Goal: Task Accomplishment & Management: Use online tool/utility

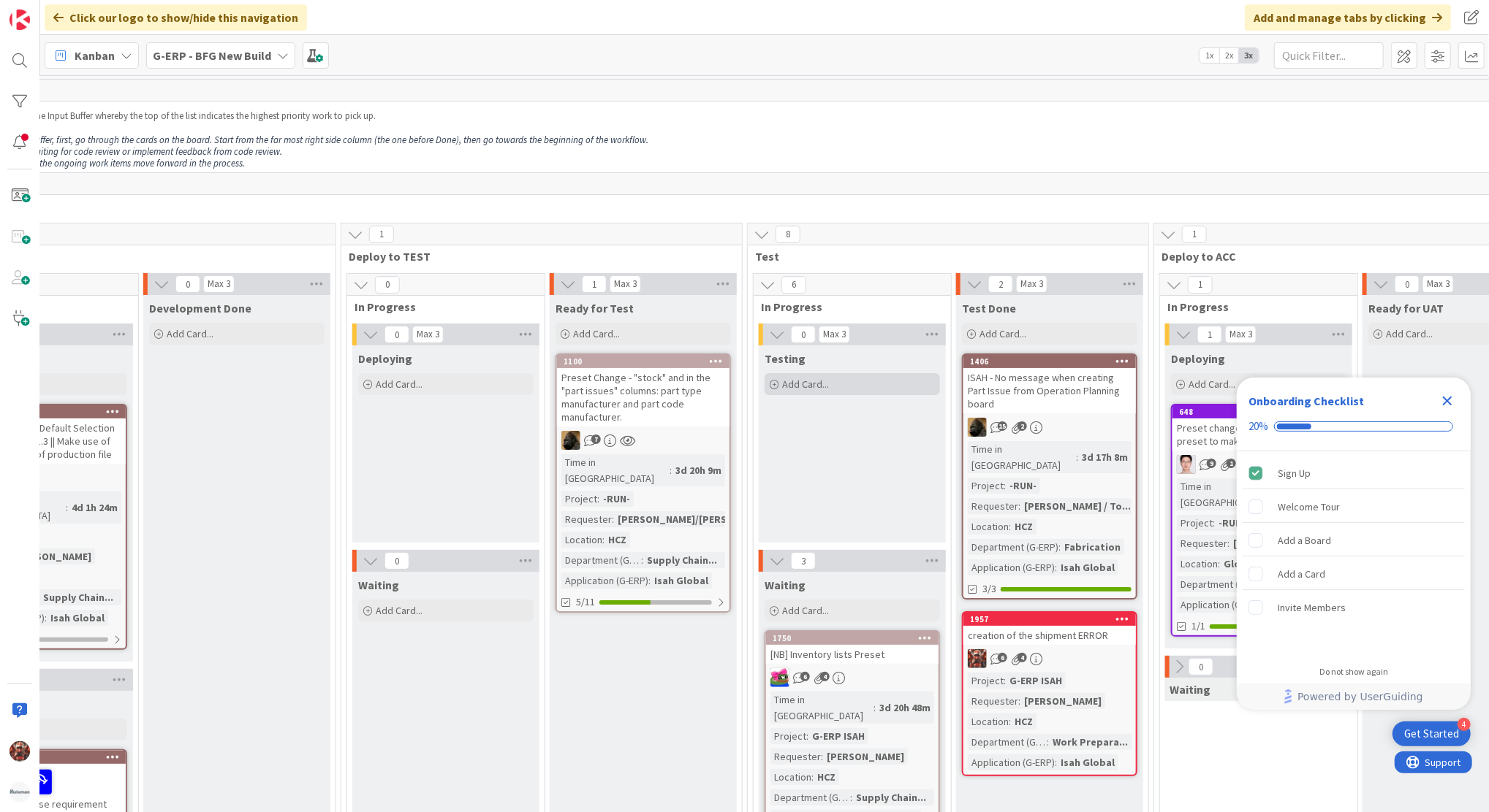
click at [860, 380] on div "Add Card..." at bounding box center [852, 384] width 175 height 22
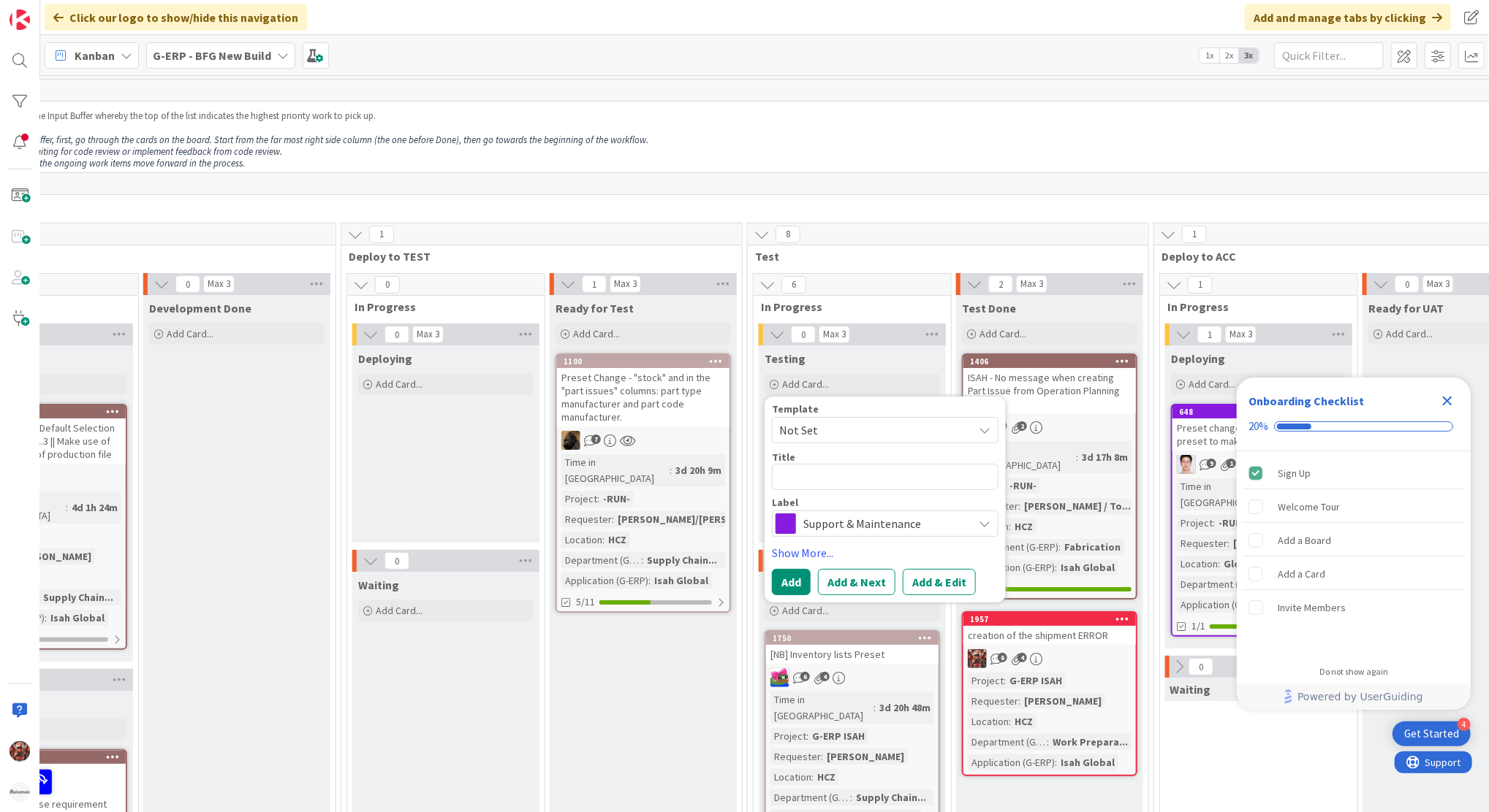
click at [1042, 141] on p "Once a piece of work is finished, instead of immediately pulling a new item fro…" at bounding box center [828, 140] width 2295 height 12
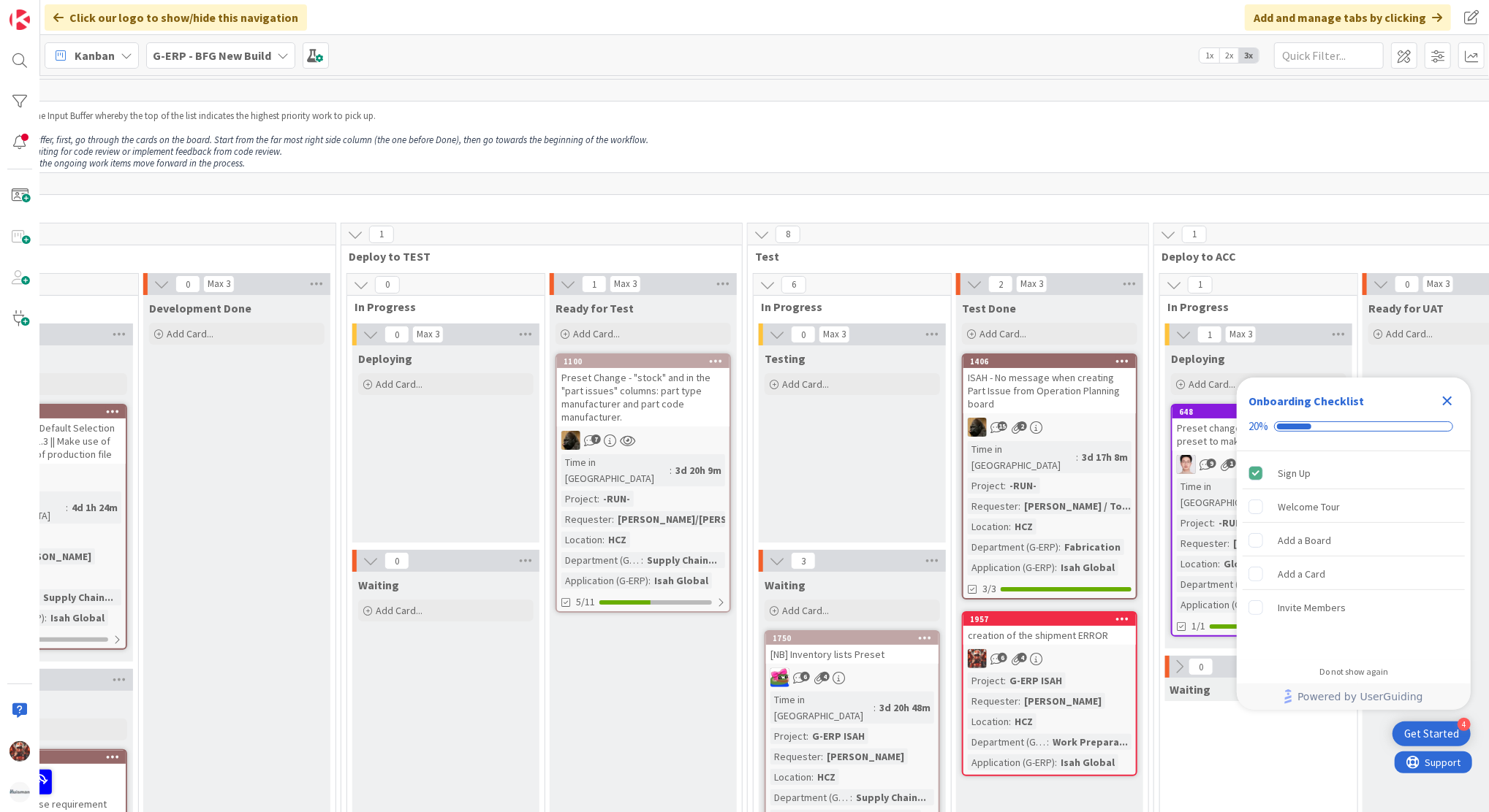
click at [261, 57] on b "G-ERP - BFG New Build" at bounding box center [212, 55] width 118 height 15
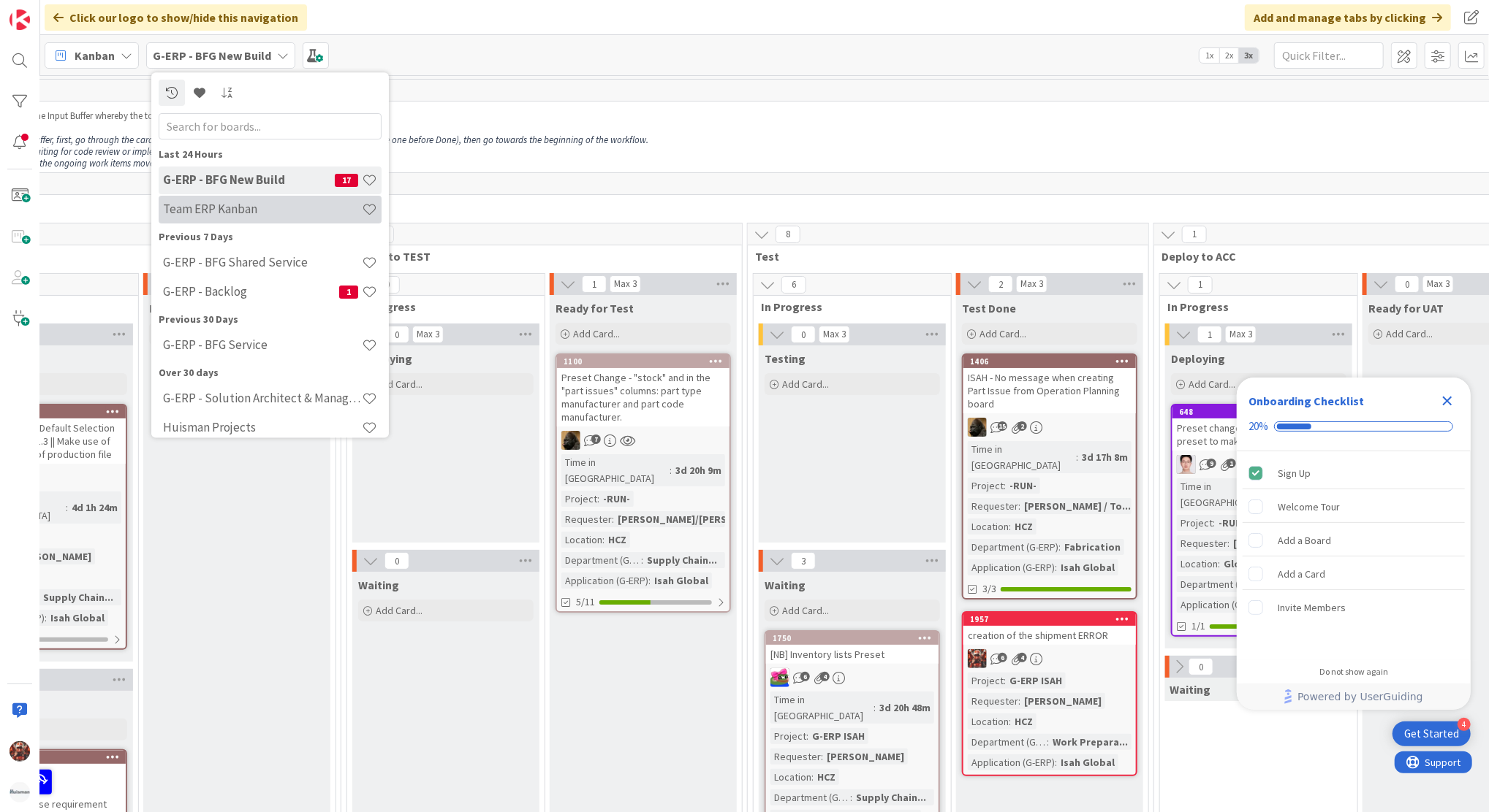
click at [246, 206] on h4 "Team ERP Kanban" at bounding box center [261, 209] width 198 height 15
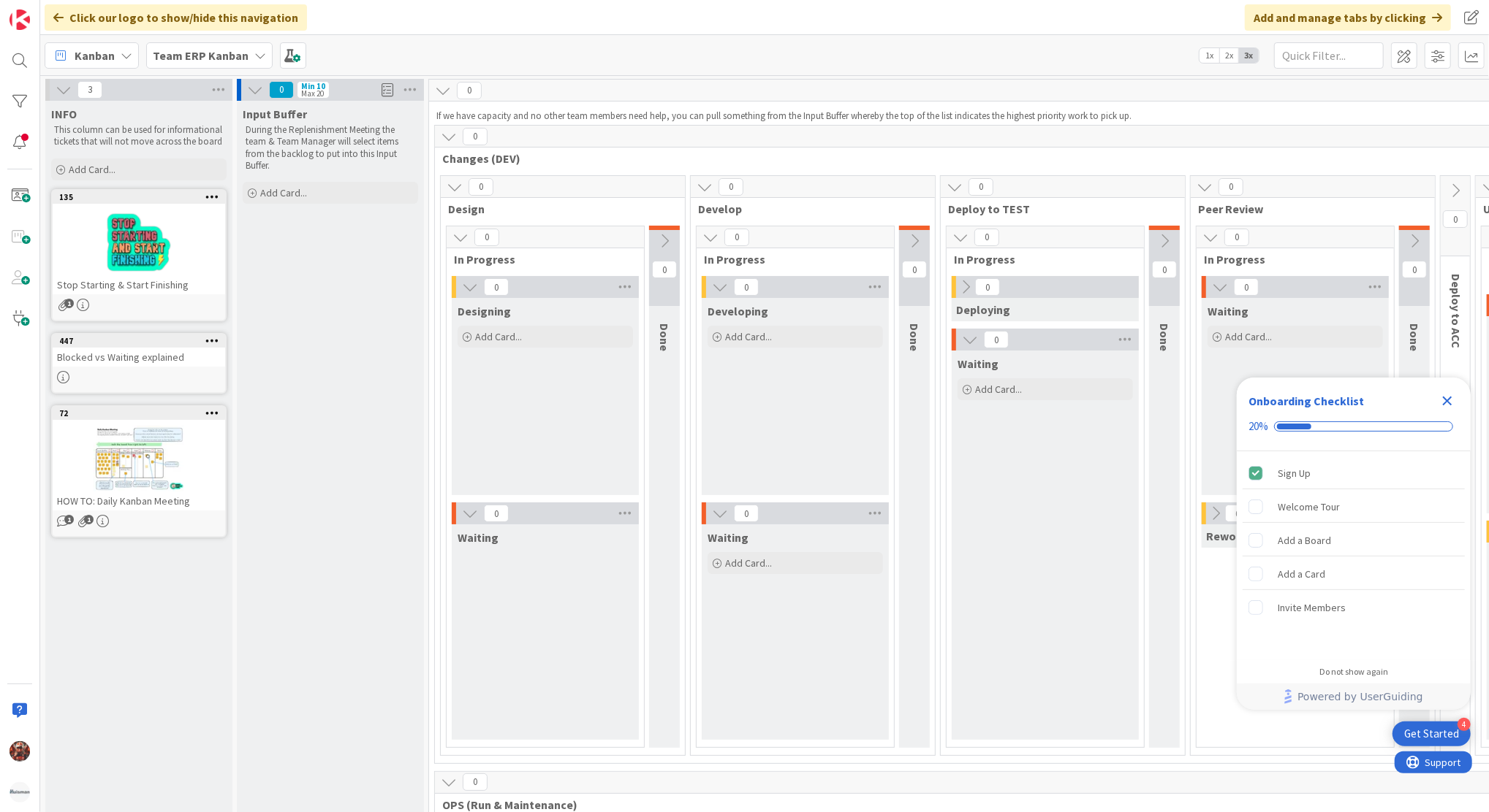
click at [246, 55] on div "Team ERP Kanban" at bounding box center [209, 55] width 127 height 26
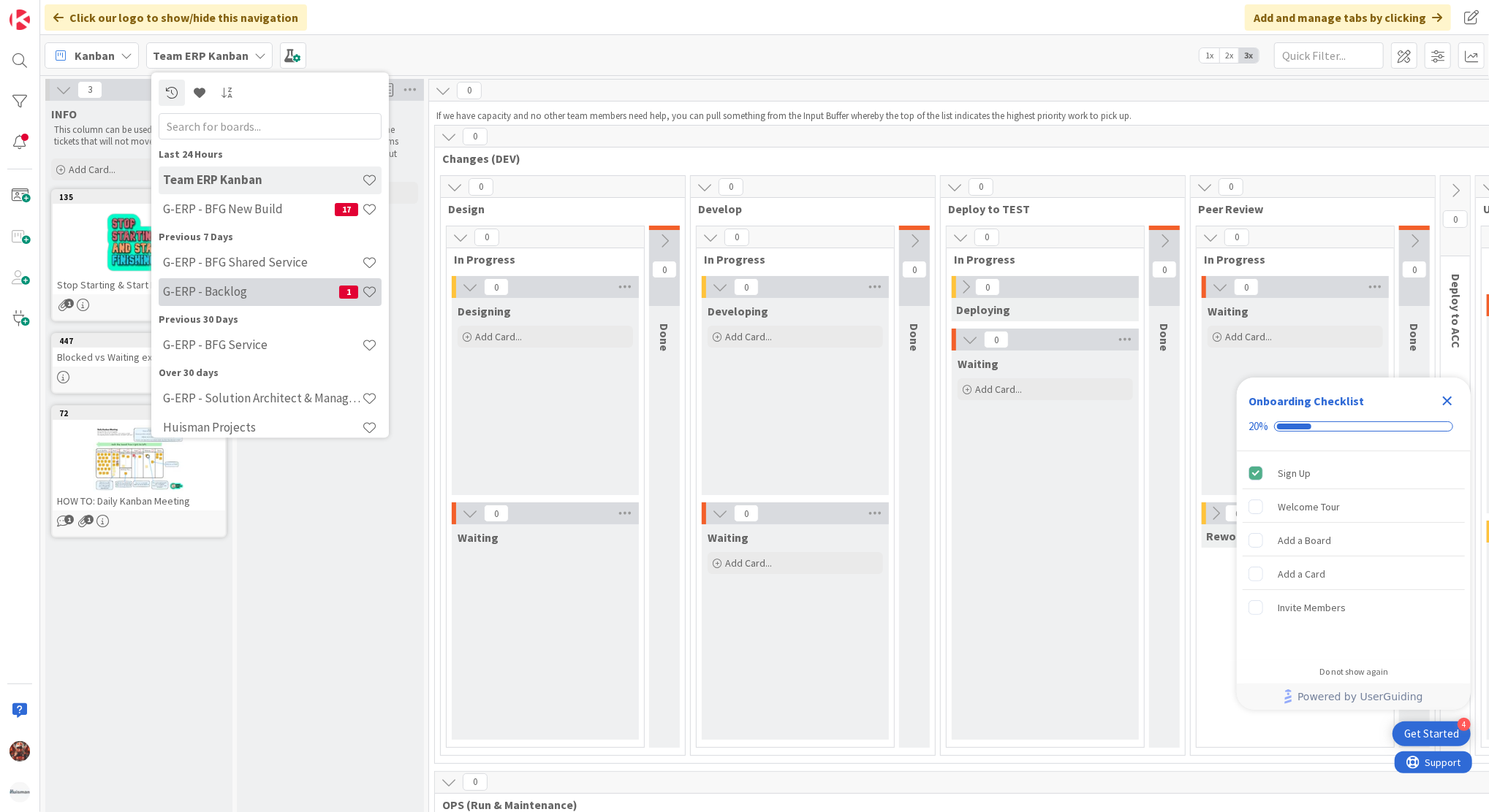
click at [244, 291] on h4 "G-ERP - Backlog" at bounding box center [251, 291] width 176 height 15
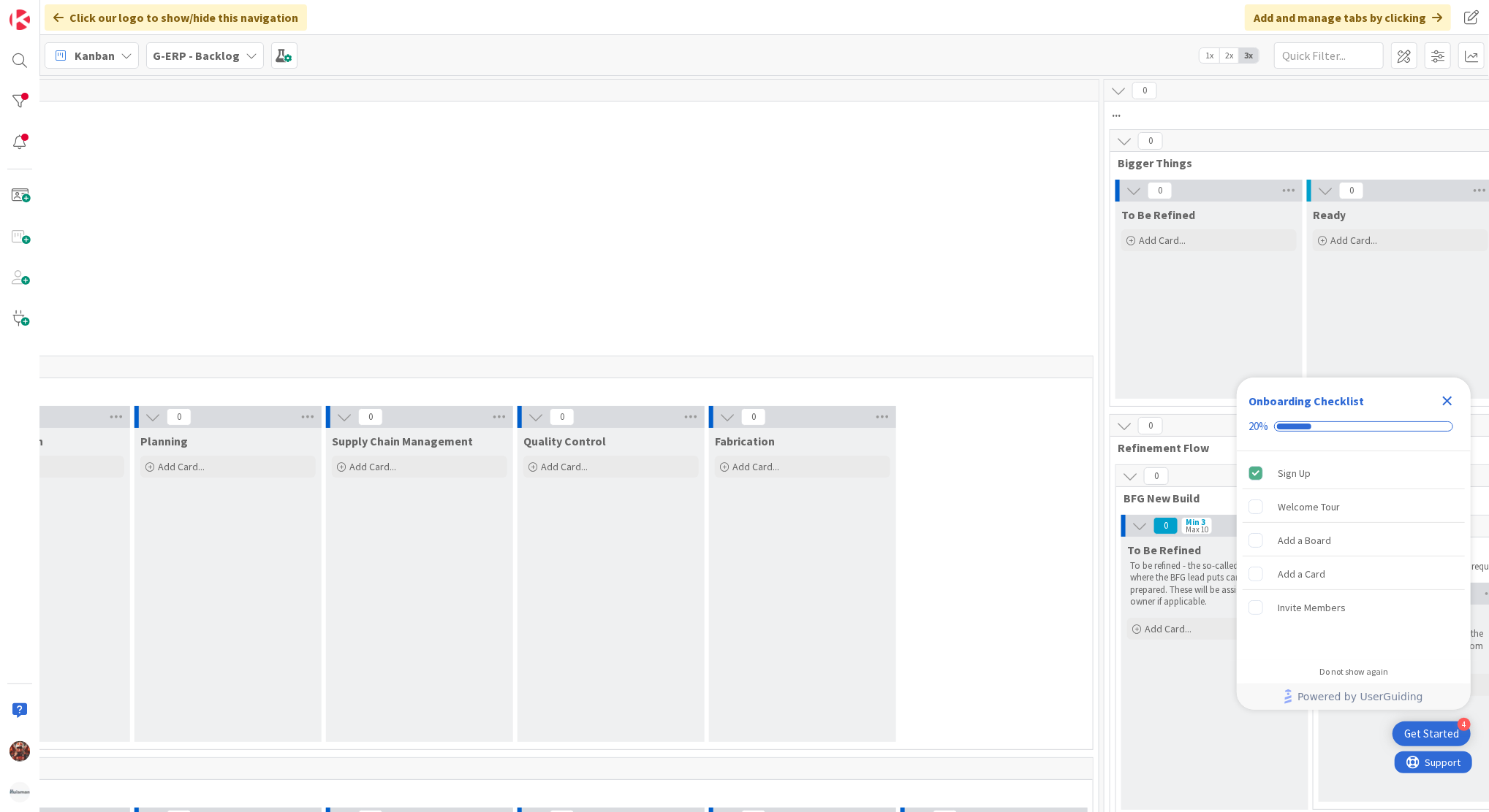
scroll to position [0, 963]
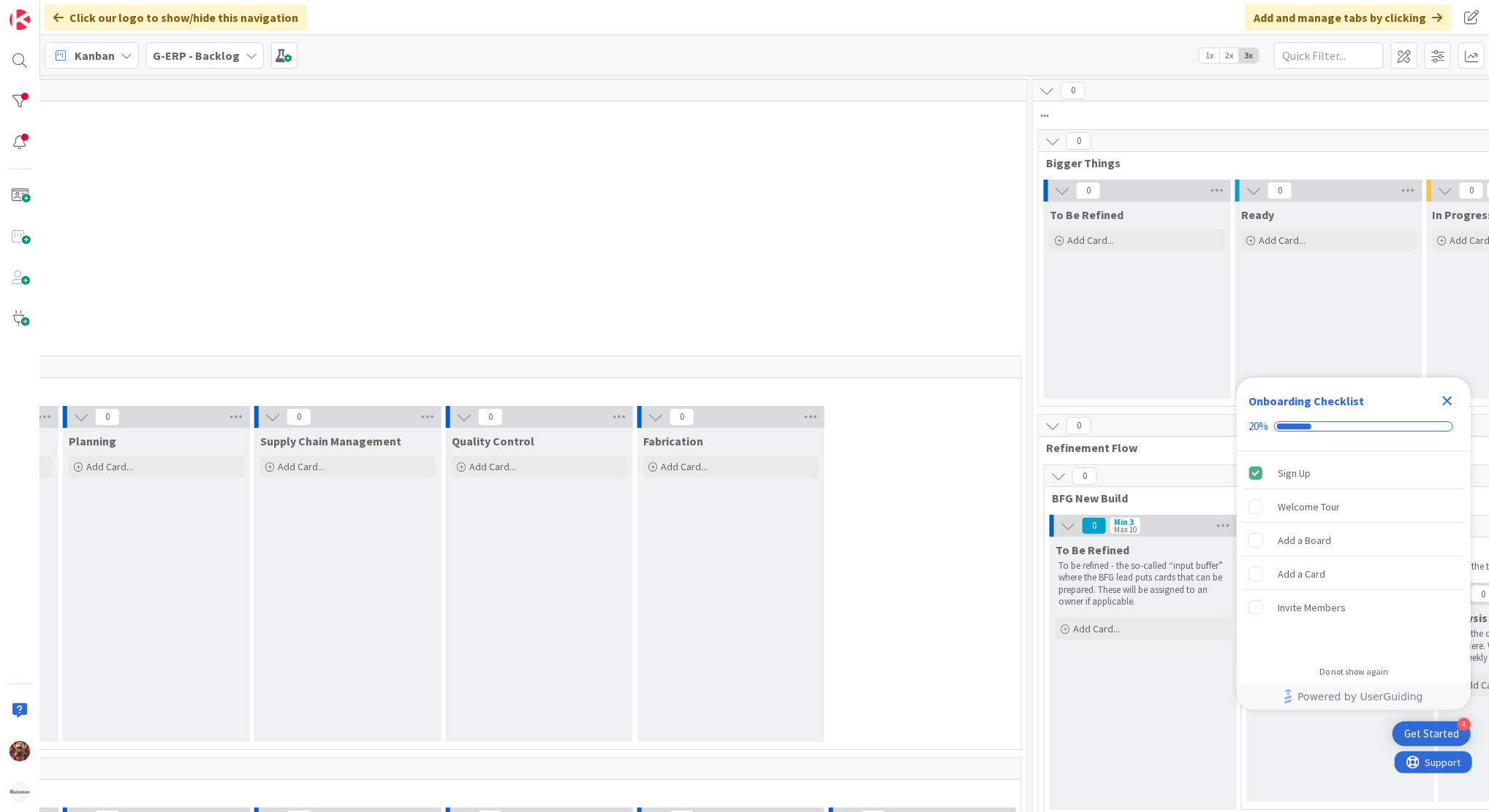
click at [1453, 405] on icon "Close Checklist" at bounding box center [1447, 401] width 17 height 17
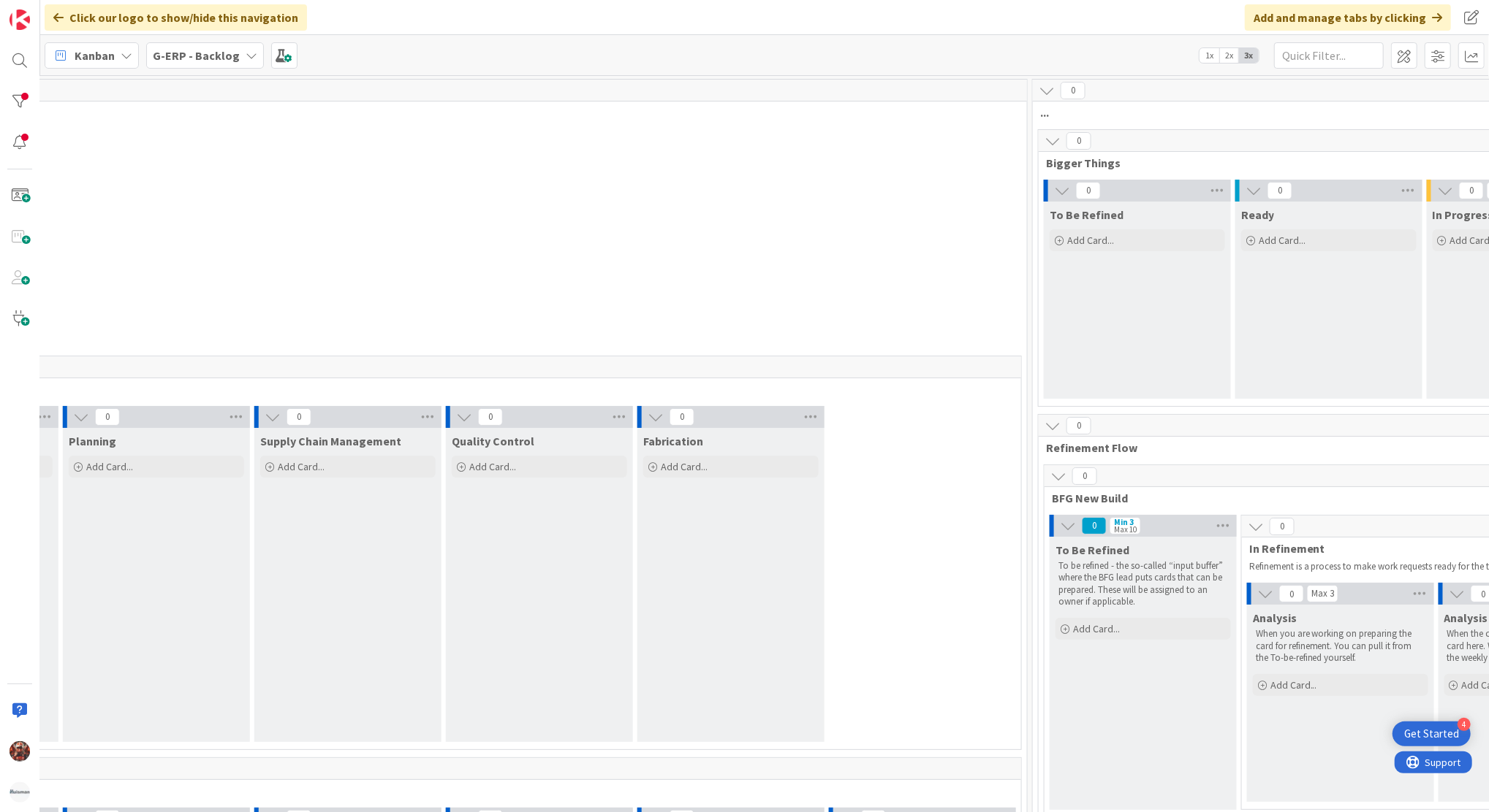
scroll to position [0, 0]
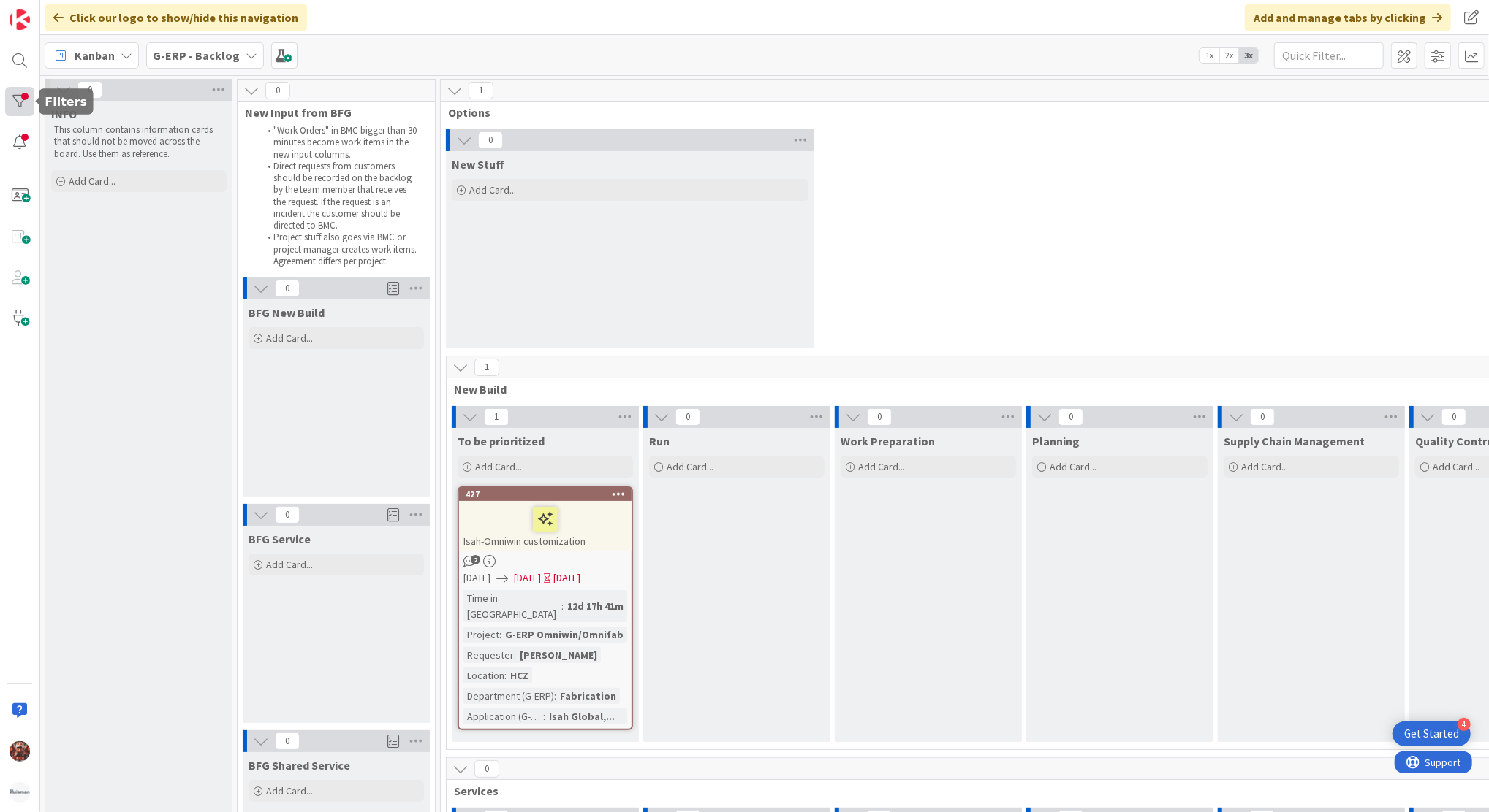
click at [19, 107] on div at bounding box center [19, 102] width 29 height 29
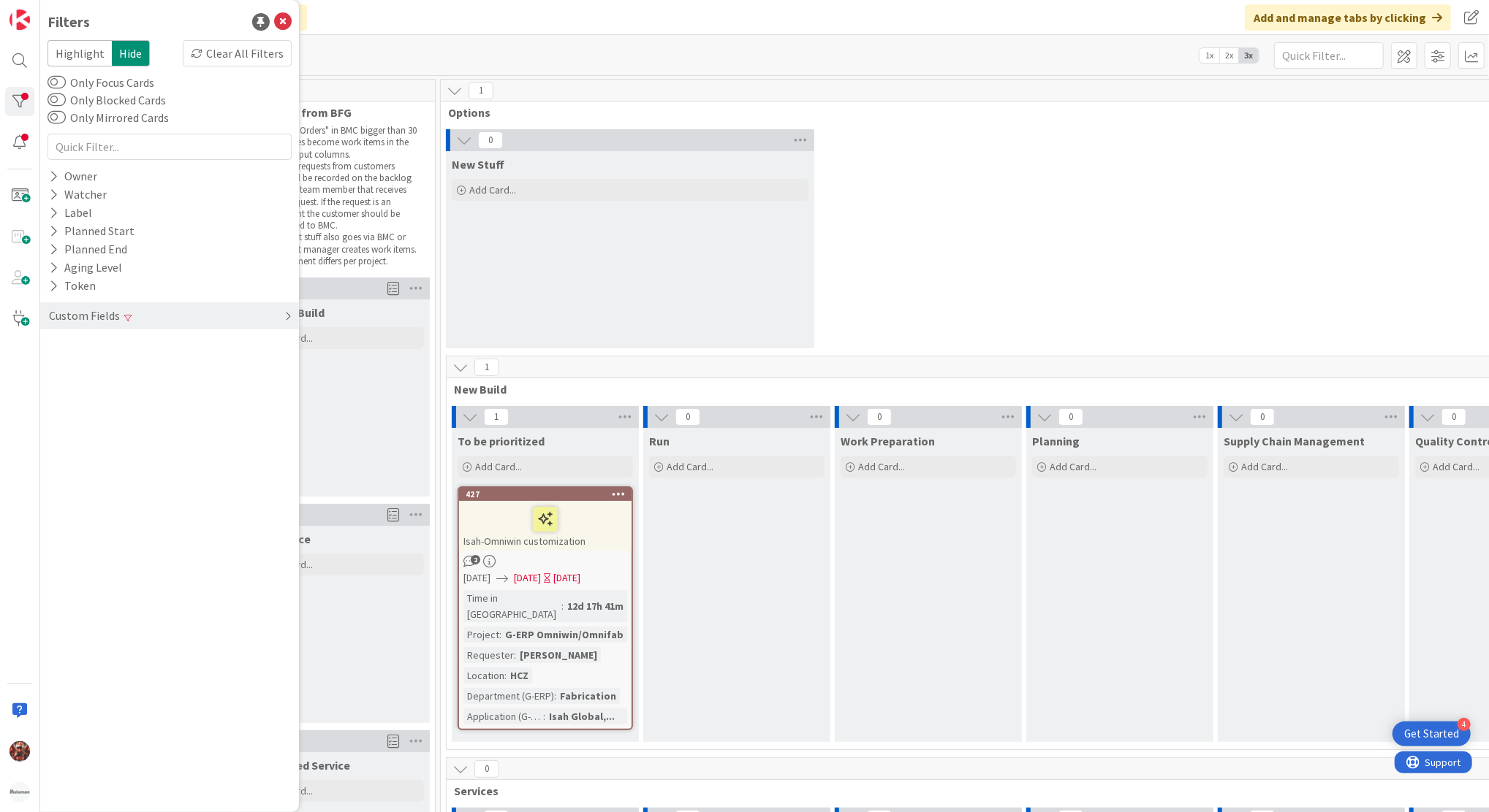
click at [115, 316] on div "Custom Fields" at bounding box center [84, 316] width 74 height 18
click at [104, 385] on button "Location" at bounding box center [78, 382] width 63 height 18
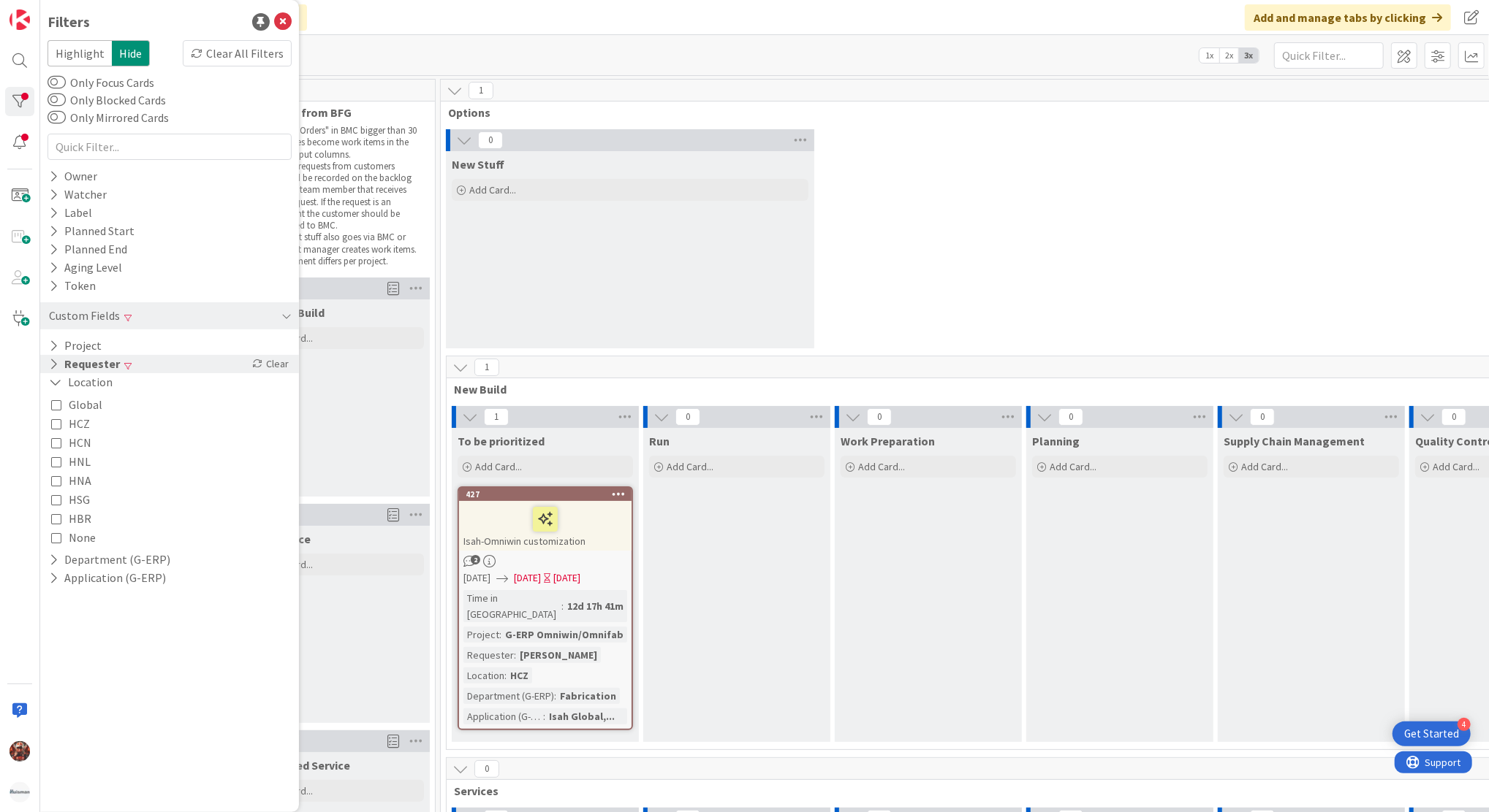
click at [109, 368] on button "Requester" at bounding box center [84, 364] width 74 height 18
click at [129, 390] on input "strouhal" at bounding box center [169, 387] width 237 height 20
type input "s"
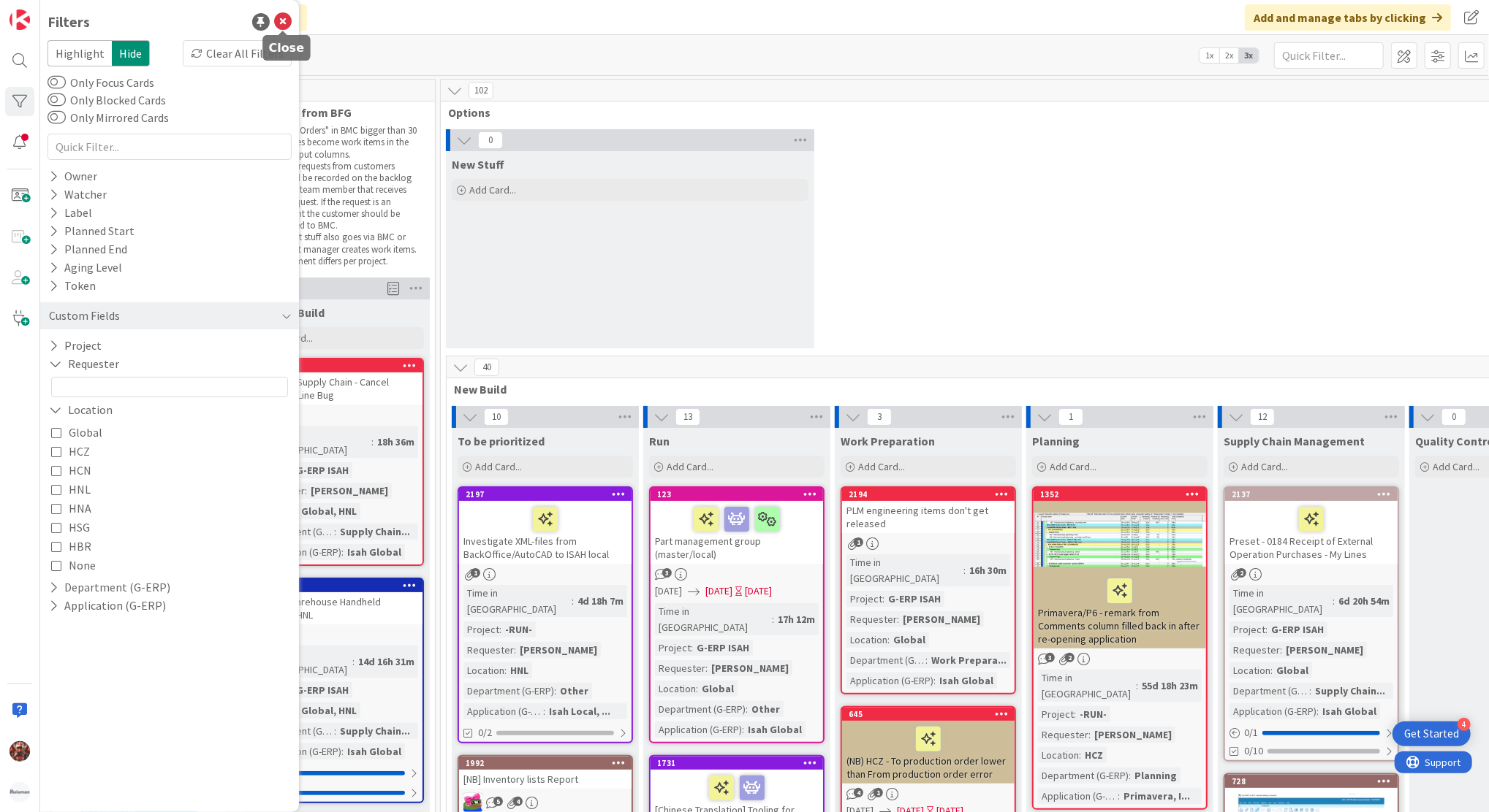
click at [279, 14] on icon at bounding box center [283, 22] width 17 height 17
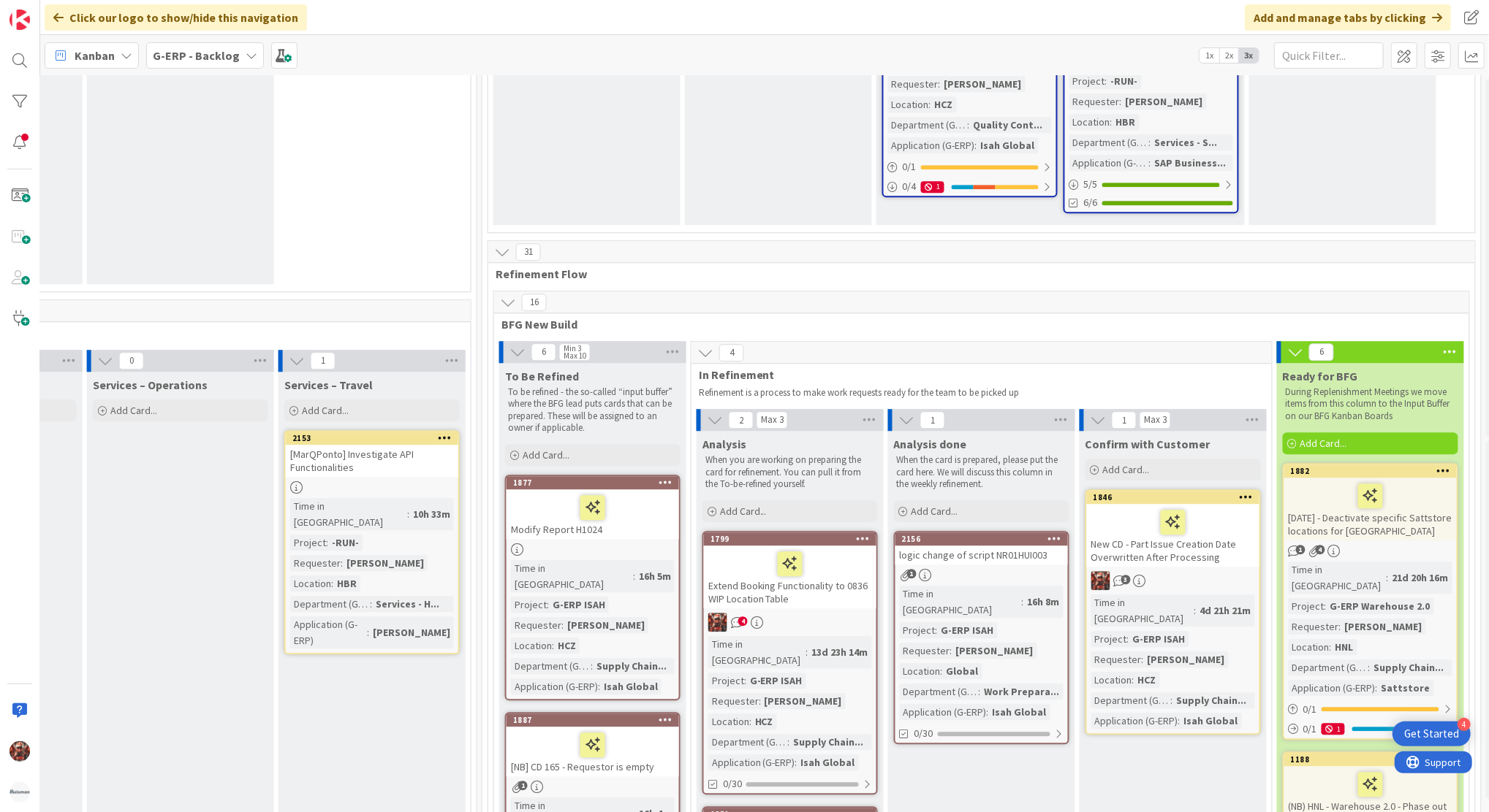
scroll to position [3073, 1513]
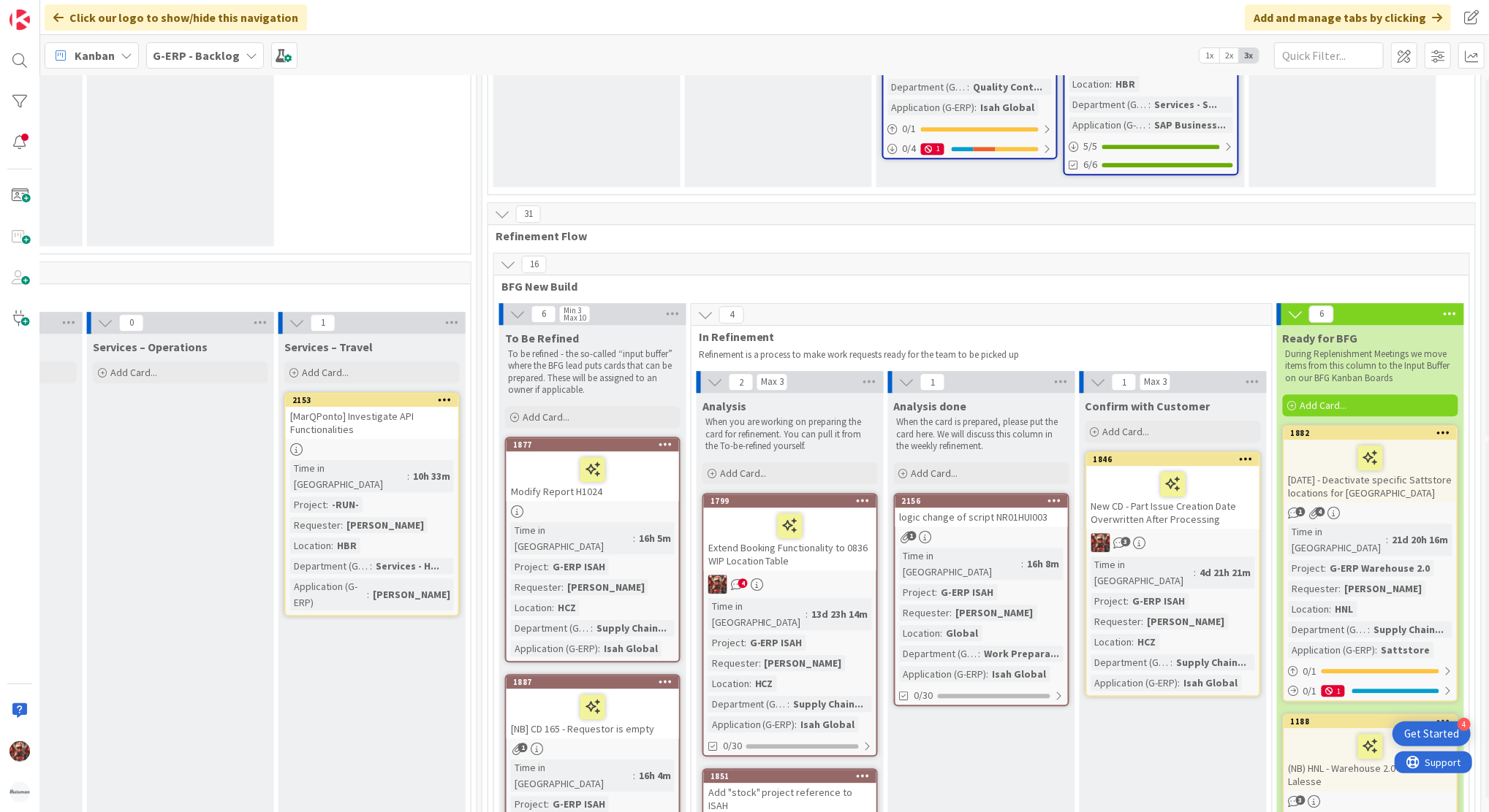
click at [748, 508] on div "Extend Booking Functionality to 0836 WIP Location Table" at bounding box center [790, 539] width 172 height 63
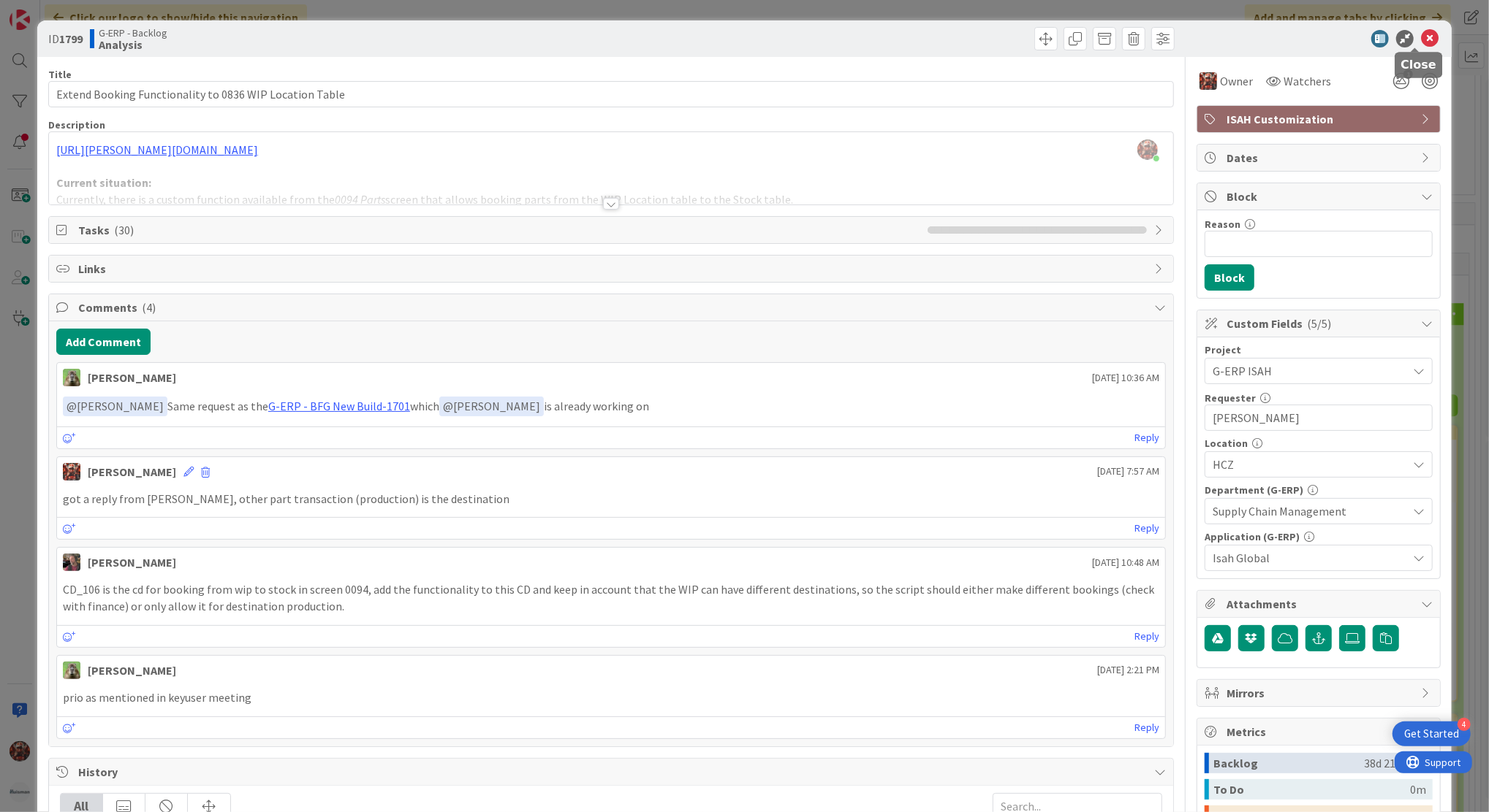
click at [1421, 36] on icon at bounding box center [1430, 39] width 17 height 17
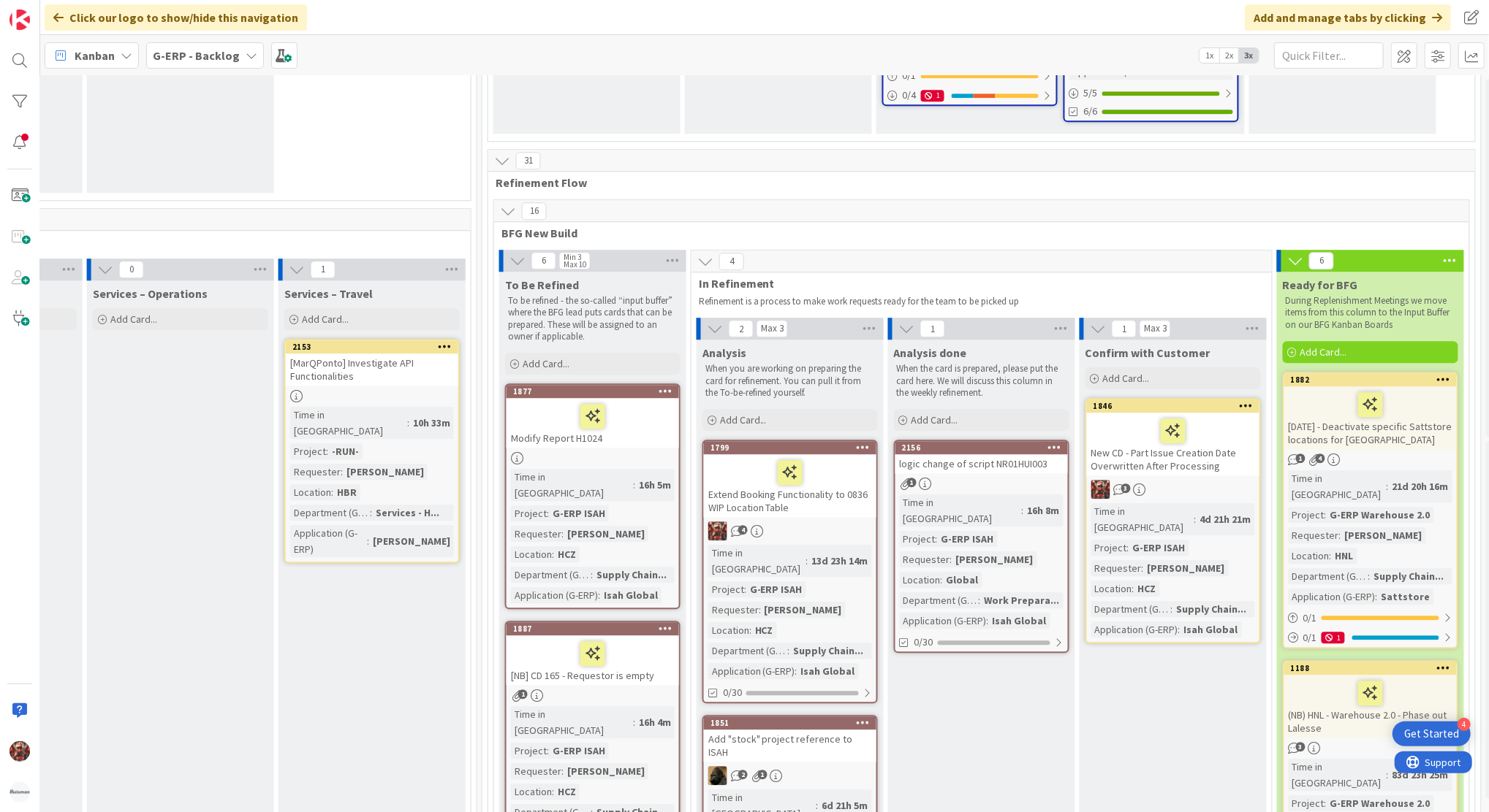
scroll to position [3153, 1513]
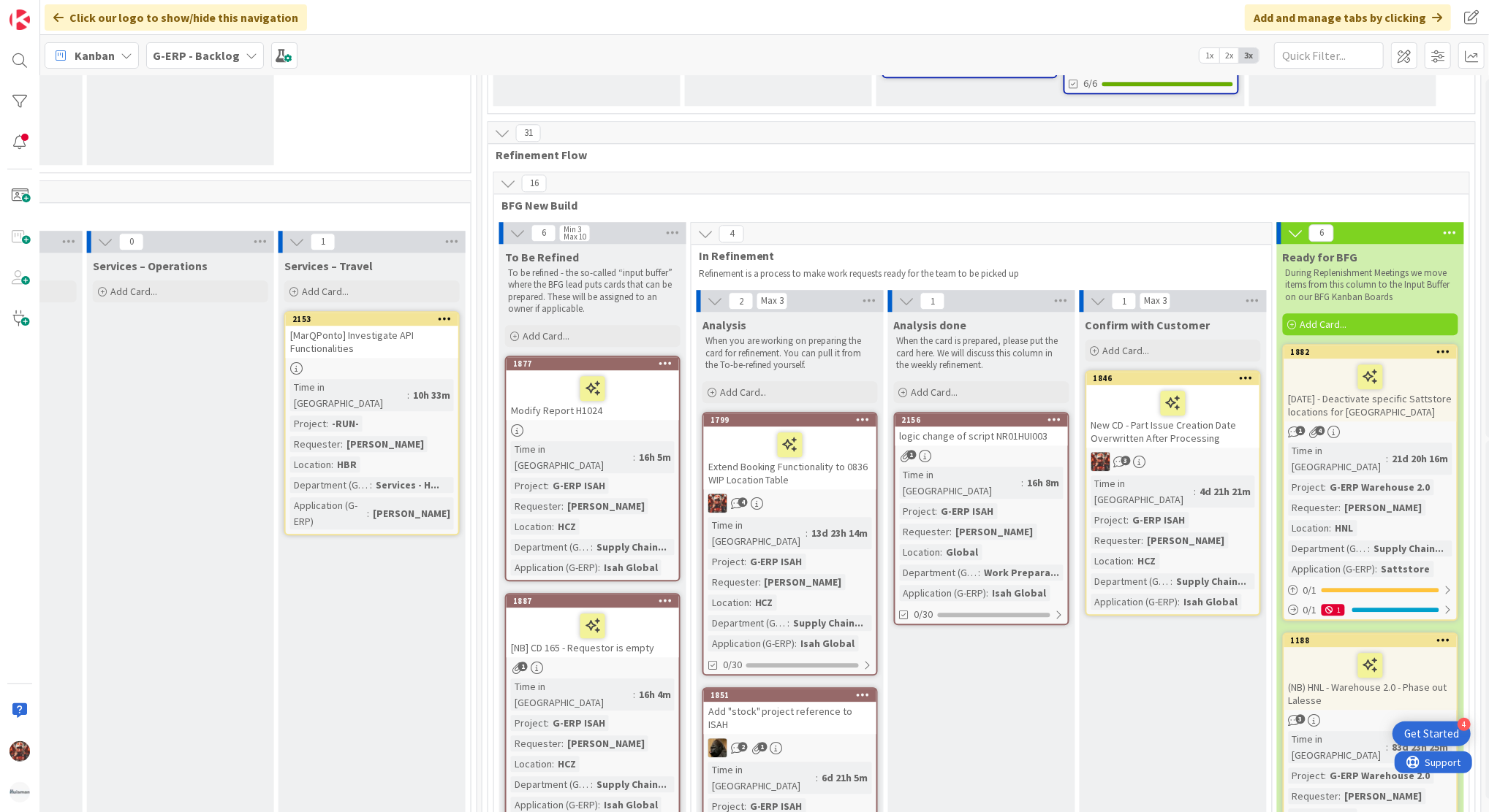
click at [1183, 385] on div "New CD - Part Issue Creation Date Overwritten After Processing" at bounding box center [1173, 416] width 172 height 63
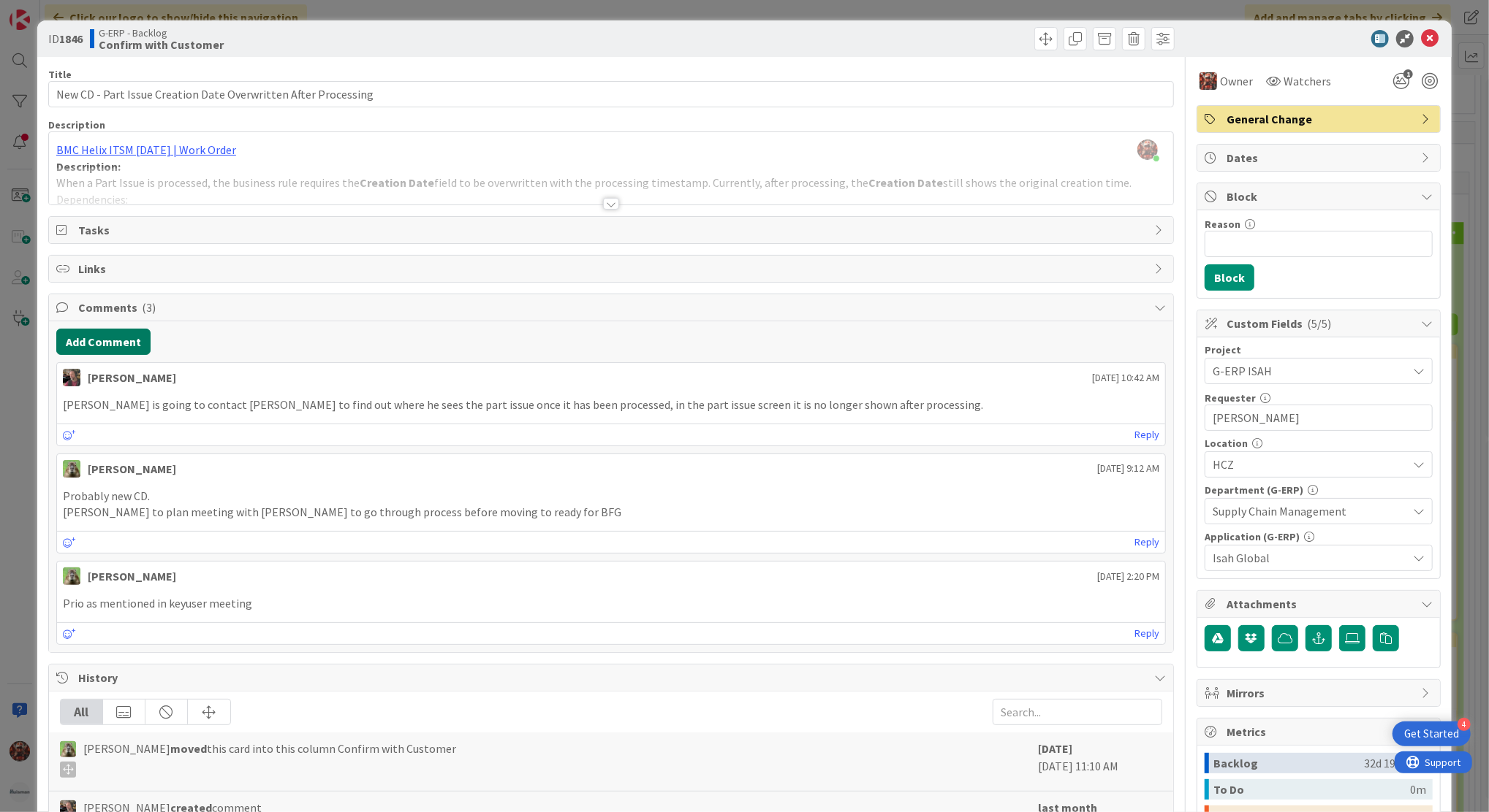
click at [124, 342] on button "Add Comment" at bounding box center [103, 342] width 94 height 26
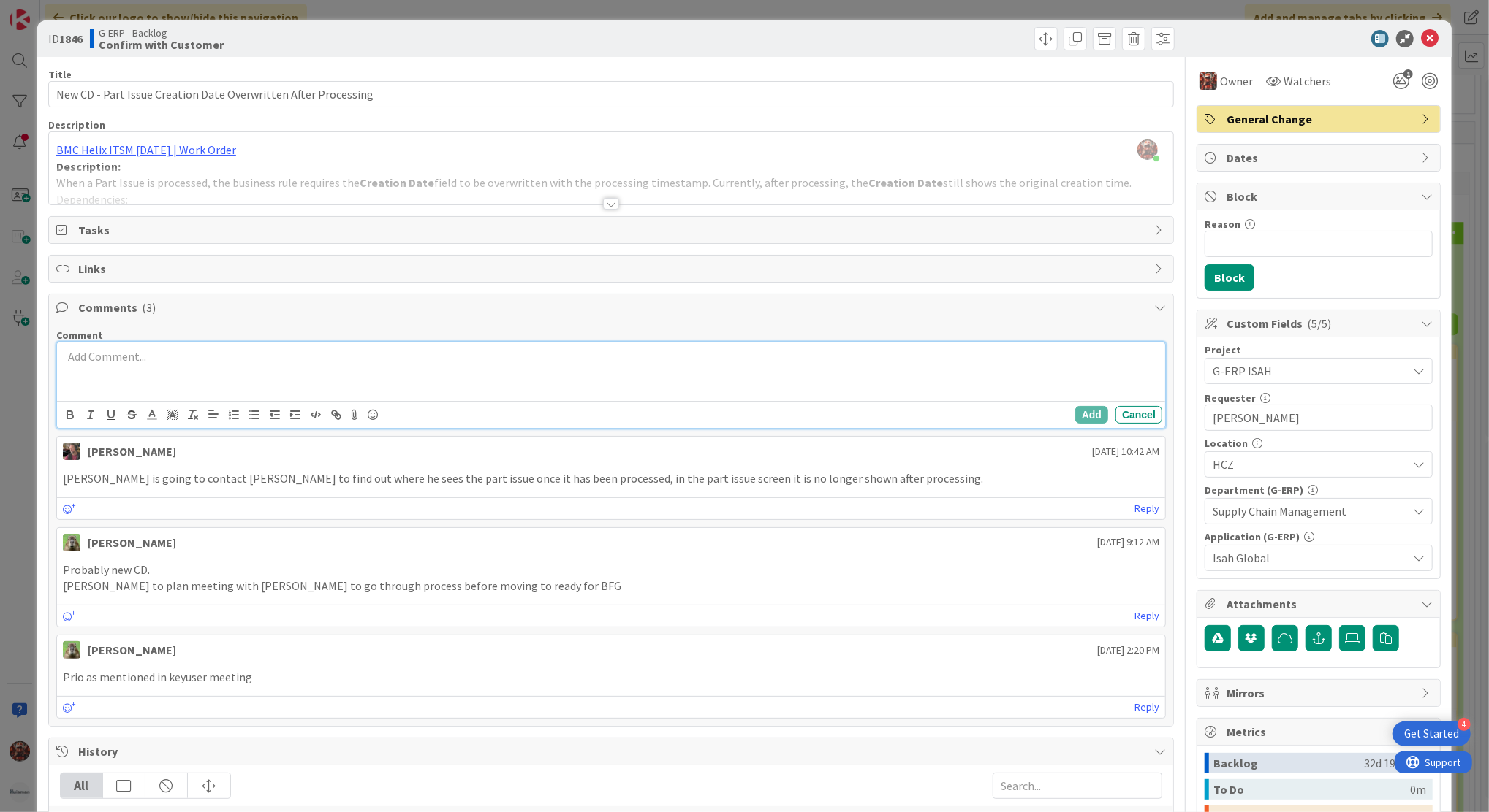
click at [223, 385] on div at bounding box center [611, 372] width 1108 height 58
click at [1084, 418] on button "Add" at bounding box center [1092, 415] width 33 height 17
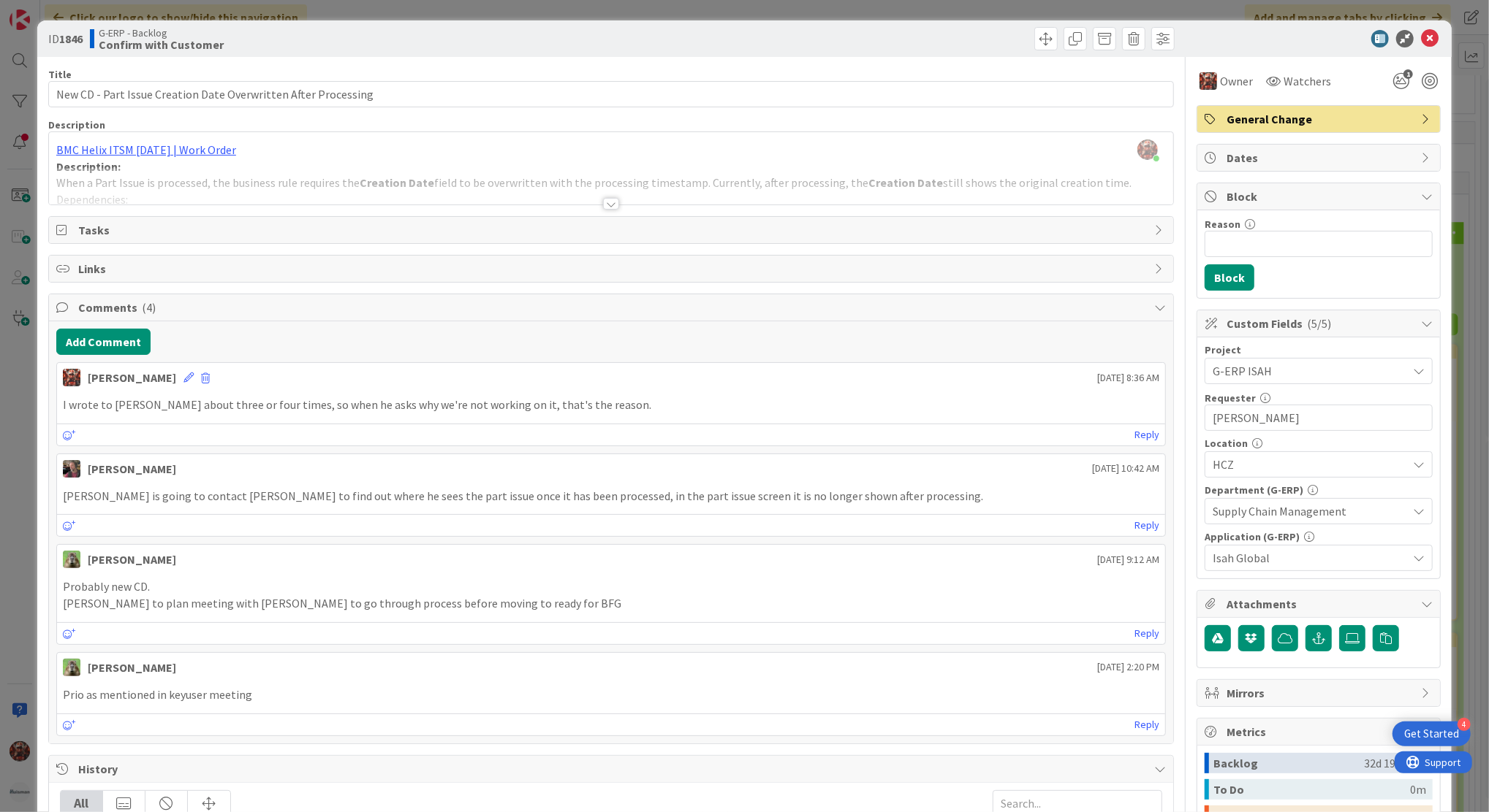
click at [606, 201] on div at bounding box center [611, 204] width 16 height 12
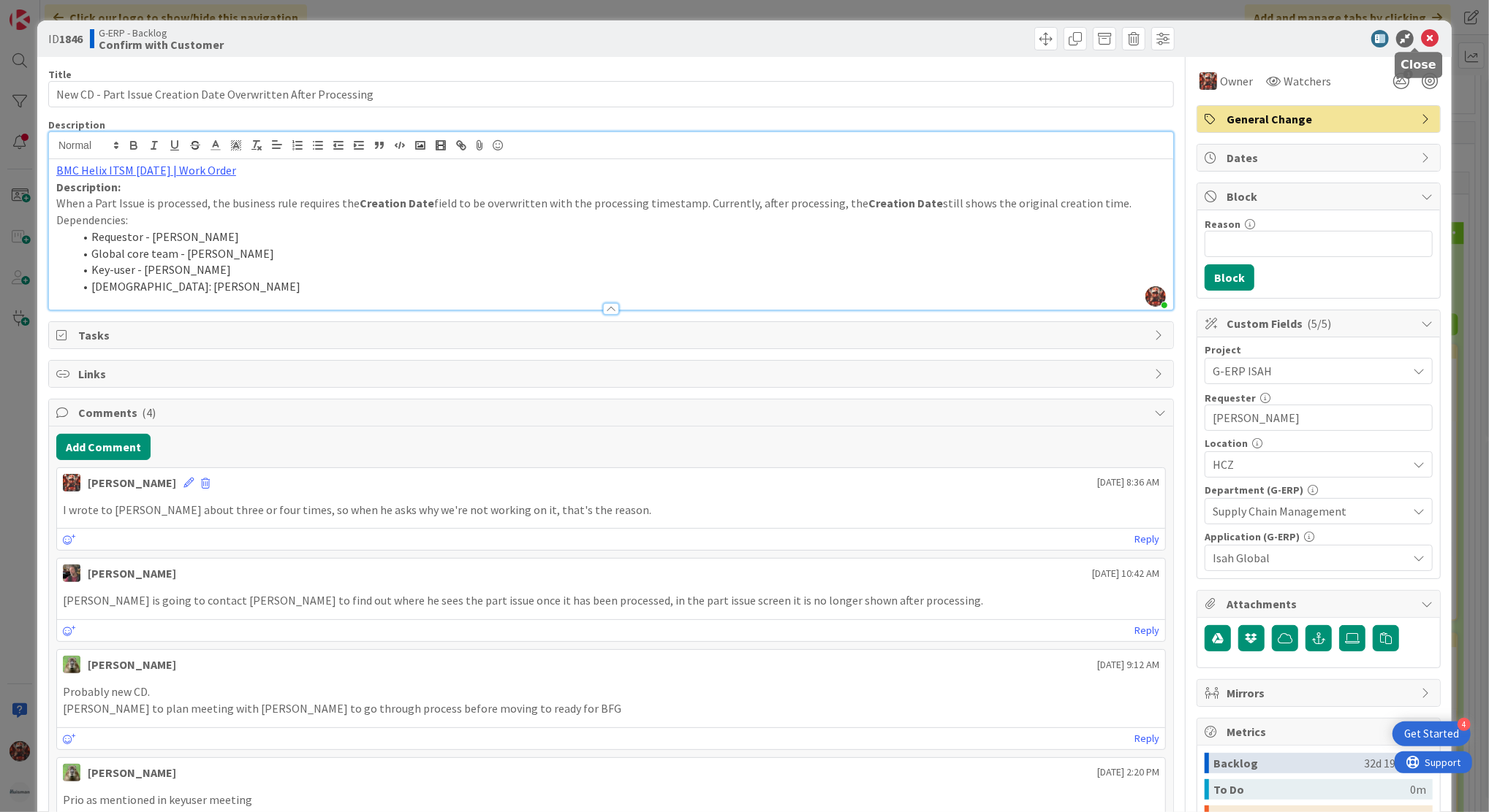
click at [1413, 46] on body "4 Get Started Click our logo to show/hide this navigation Add and manage tabs b…" at bounding box center [744, 406] width 1489 height 812
click at [1421, 37] on icon at bounding box center [1430, 39] width 17 height 17
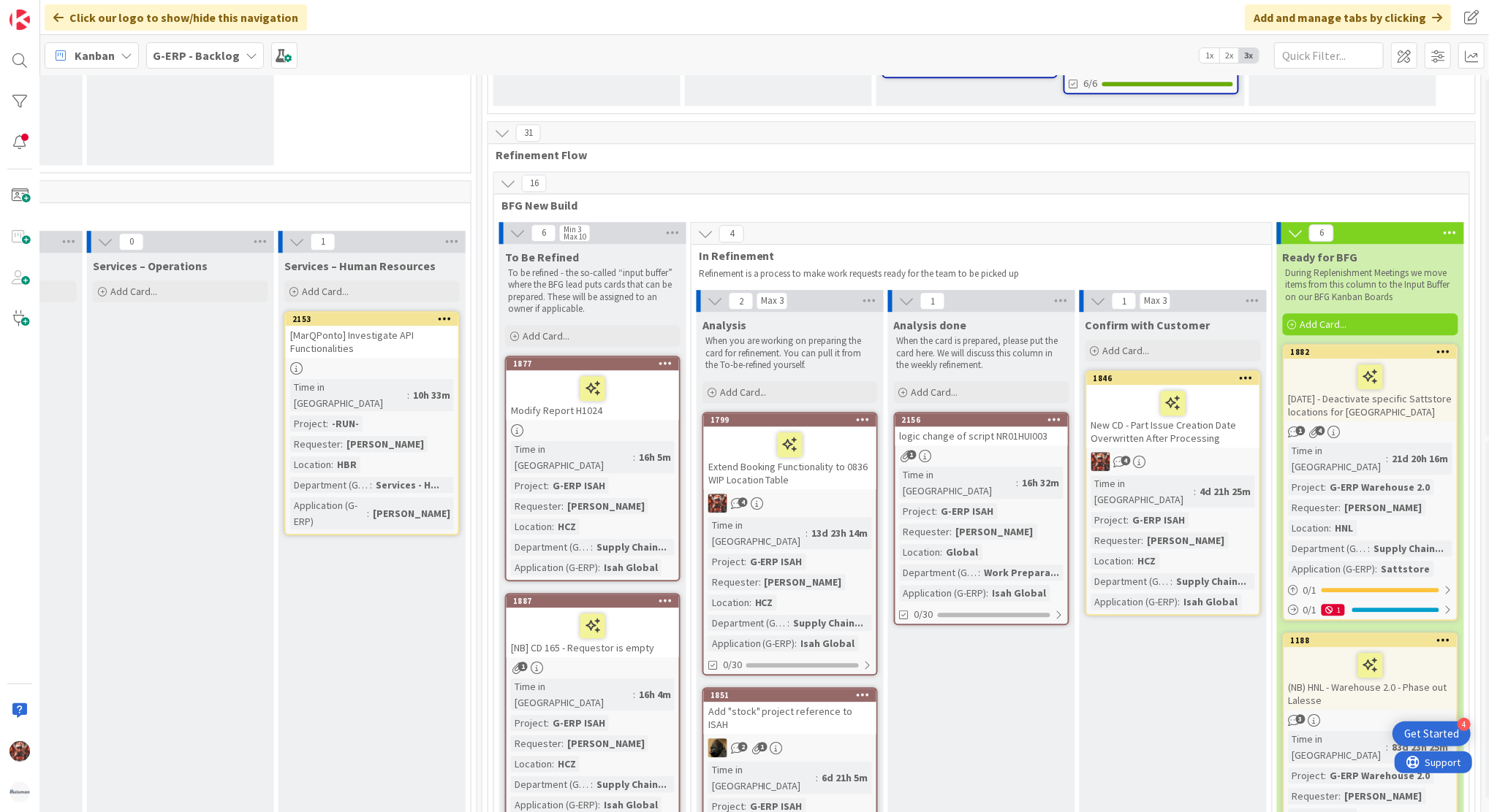
click at [204, 49] on b "G-ERP - Backlog" at bounding box center [197, 55] width 87 height 15
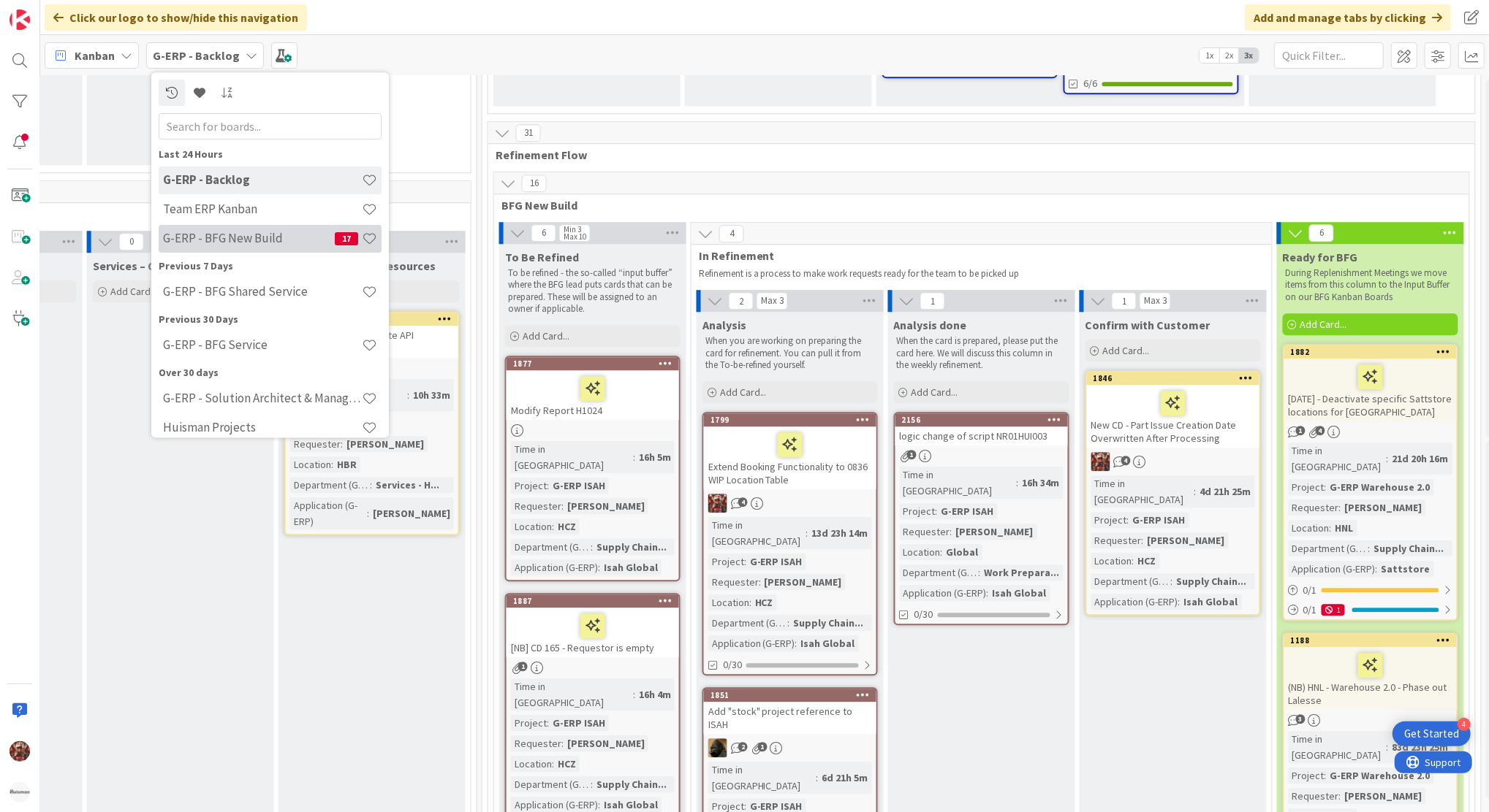
click at [240, 241] on h4 "G-ERP - BFG New Build" at bounding box center [248, 238] width 171 height 15
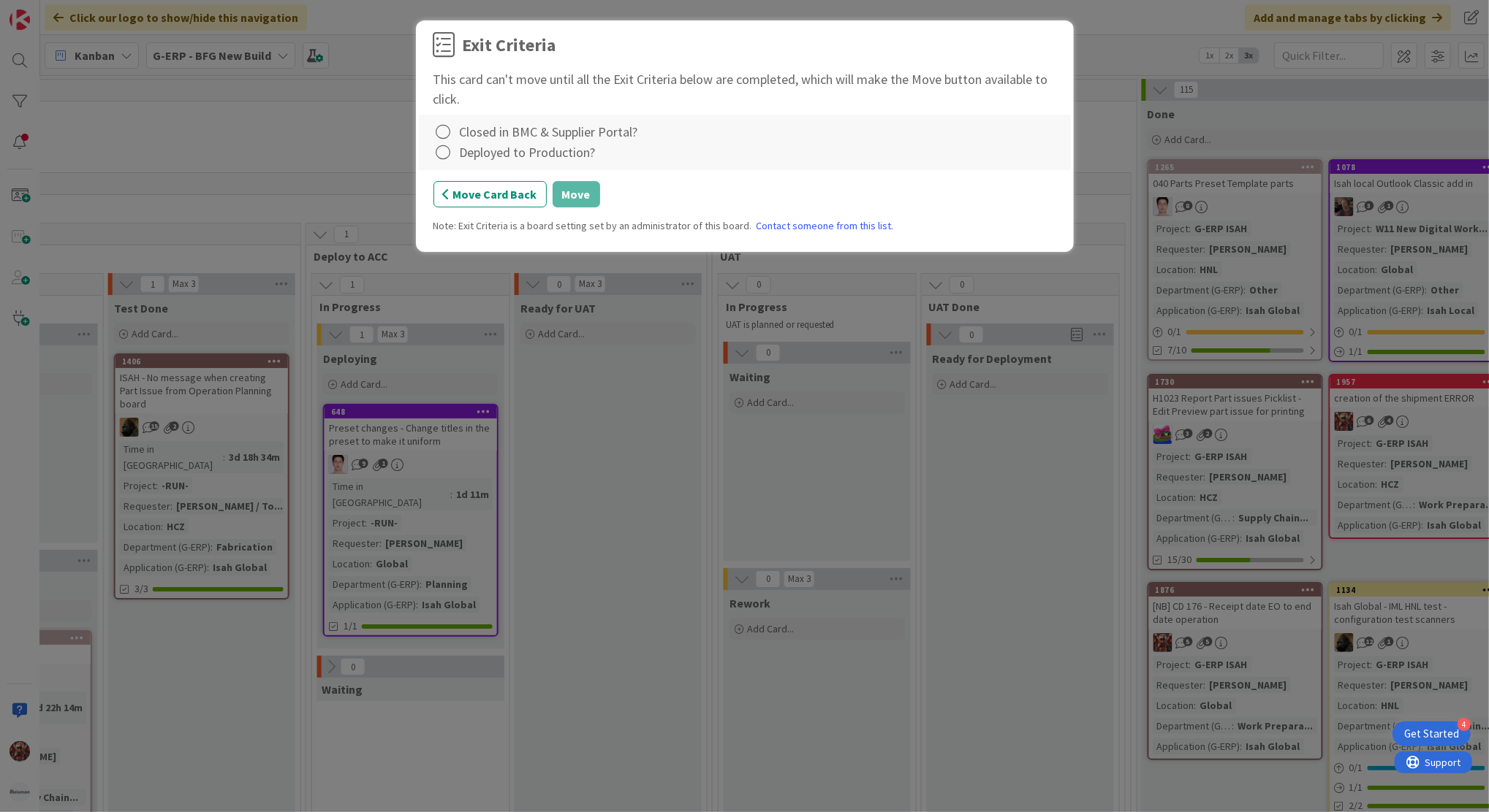
scroll to position [0, 1467]
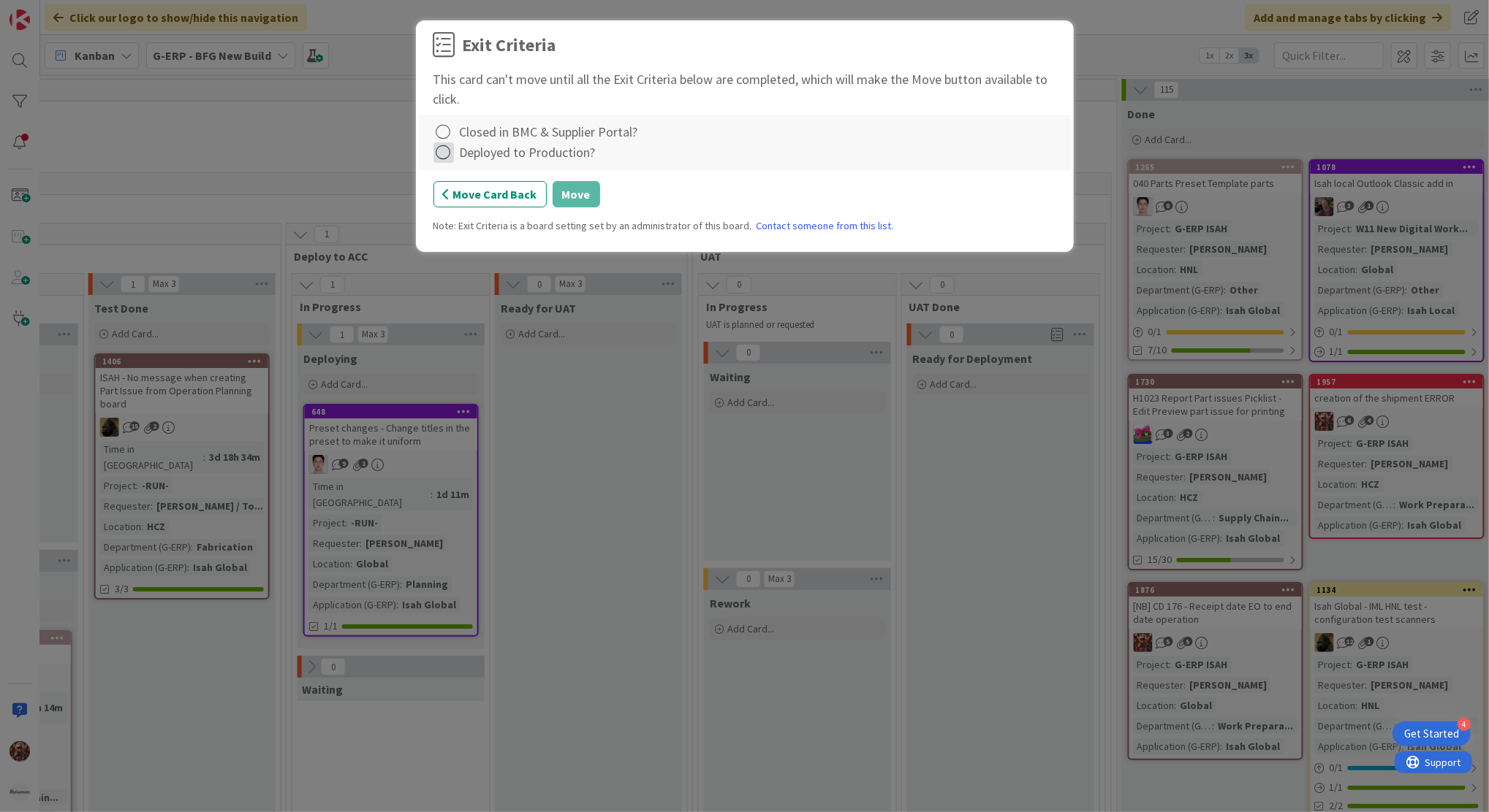
click at [438, 157] on icon at bounding box center [443, 152] width 20 height 20
click at [455, 187] on link "Complete" at bounding box center [525, 183] width 183 height 21
click at [444, 137] on icon at bounding box center [443, 132] width 20 height 20
click at [474, 182] on link "Not Applicable" at bounding box center [525, 184] width 183 height 21
click at [456, 128] on div "Complete Not Applicable Note... Clear Closed in BMC & Supplier Portal?" at bounding box center [744, 132] width 623 height 20
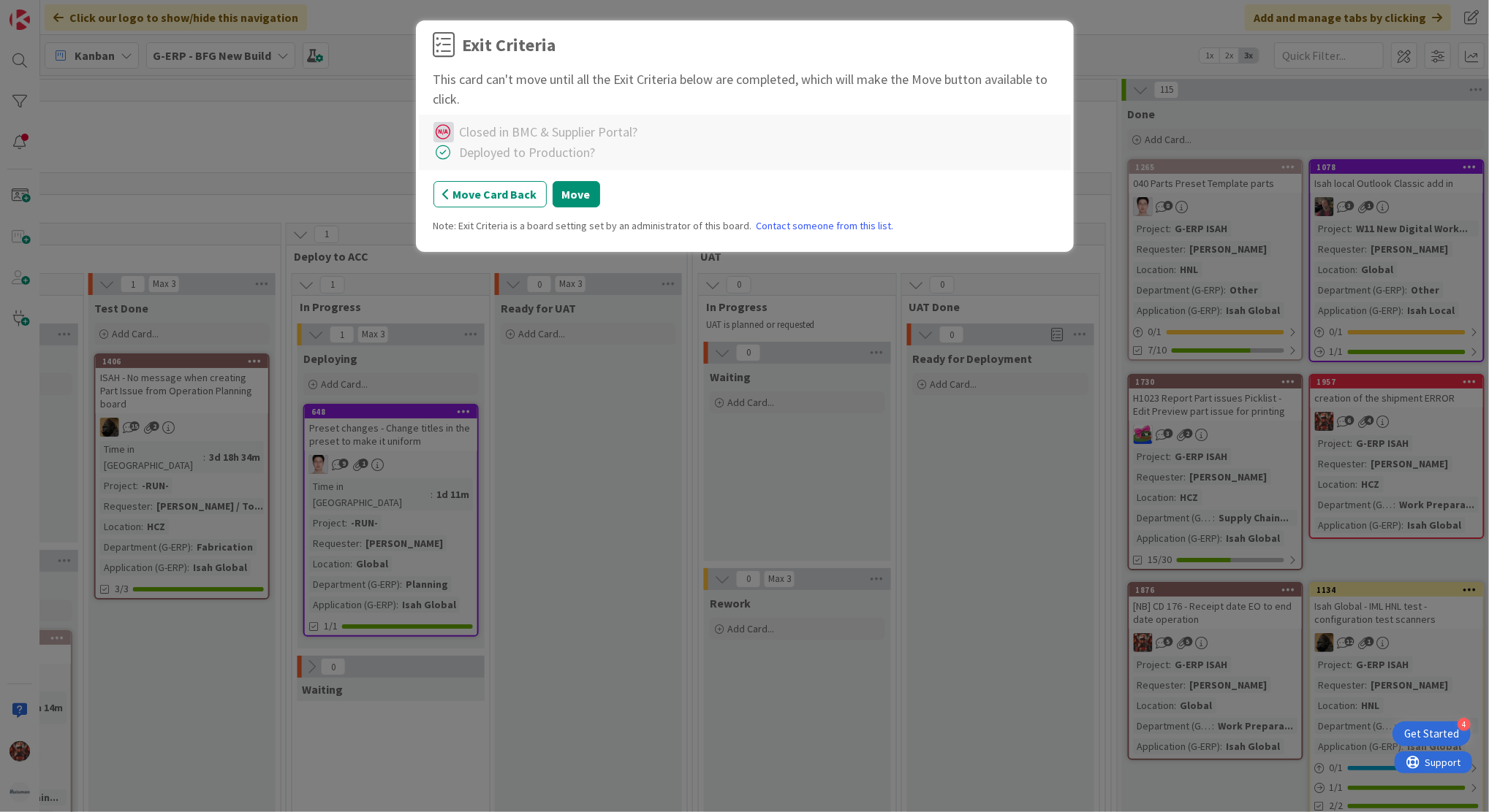
click at [447, 135] on icon at bounding box center [443, 132] width 20 height 20
click at [471, 164] on link "Complete" at bounding box center [525, 163] width 183 height 21
click at [565, 195] on button "Move" at bounding box center [576, 194] width 47 height 26
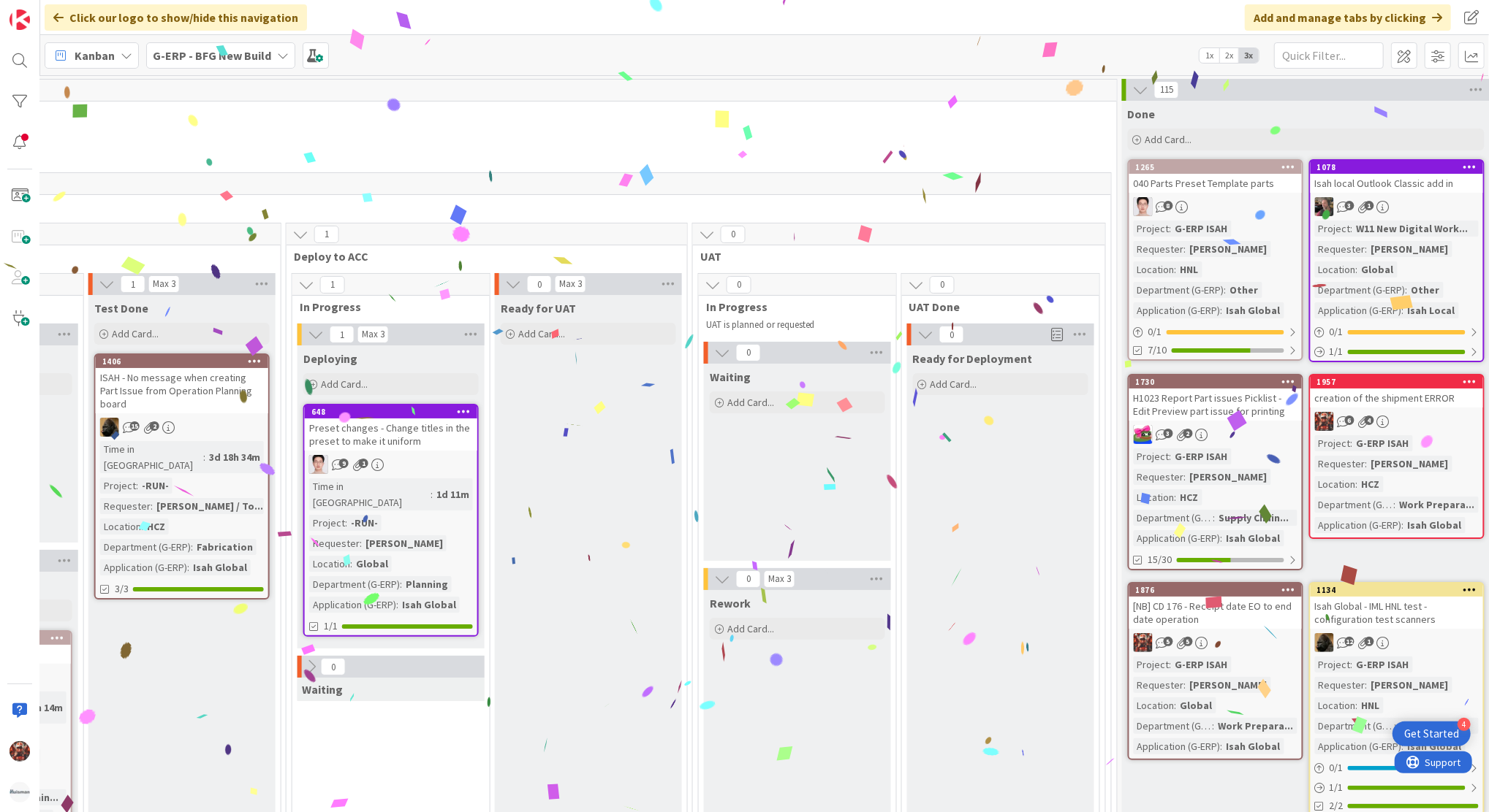
scroll to position [2, 1467]
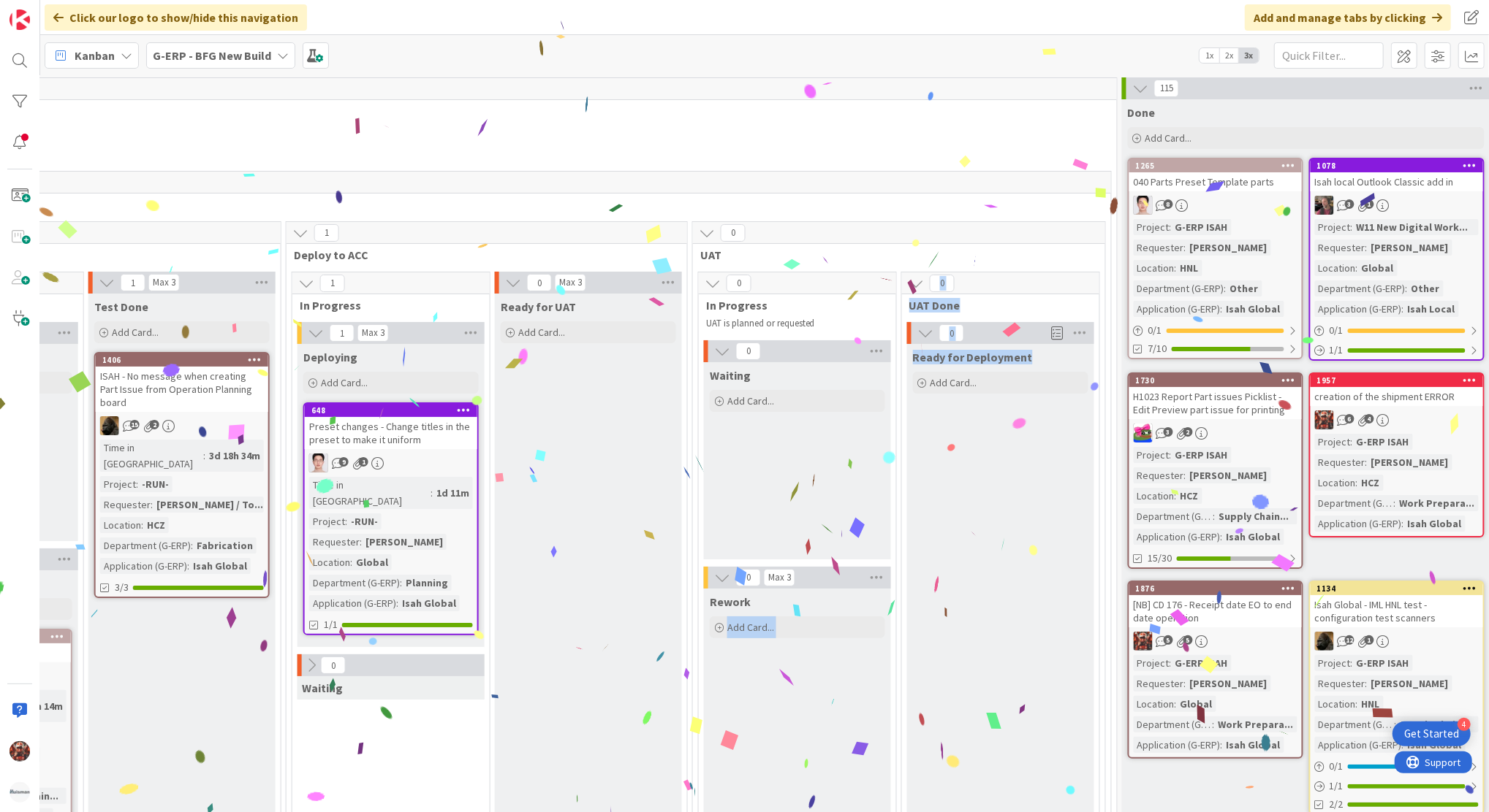
drag, startPoint x: 911, startPoint y: 796, endPoint x: 720, endPoint y: 765, distance: 193.5
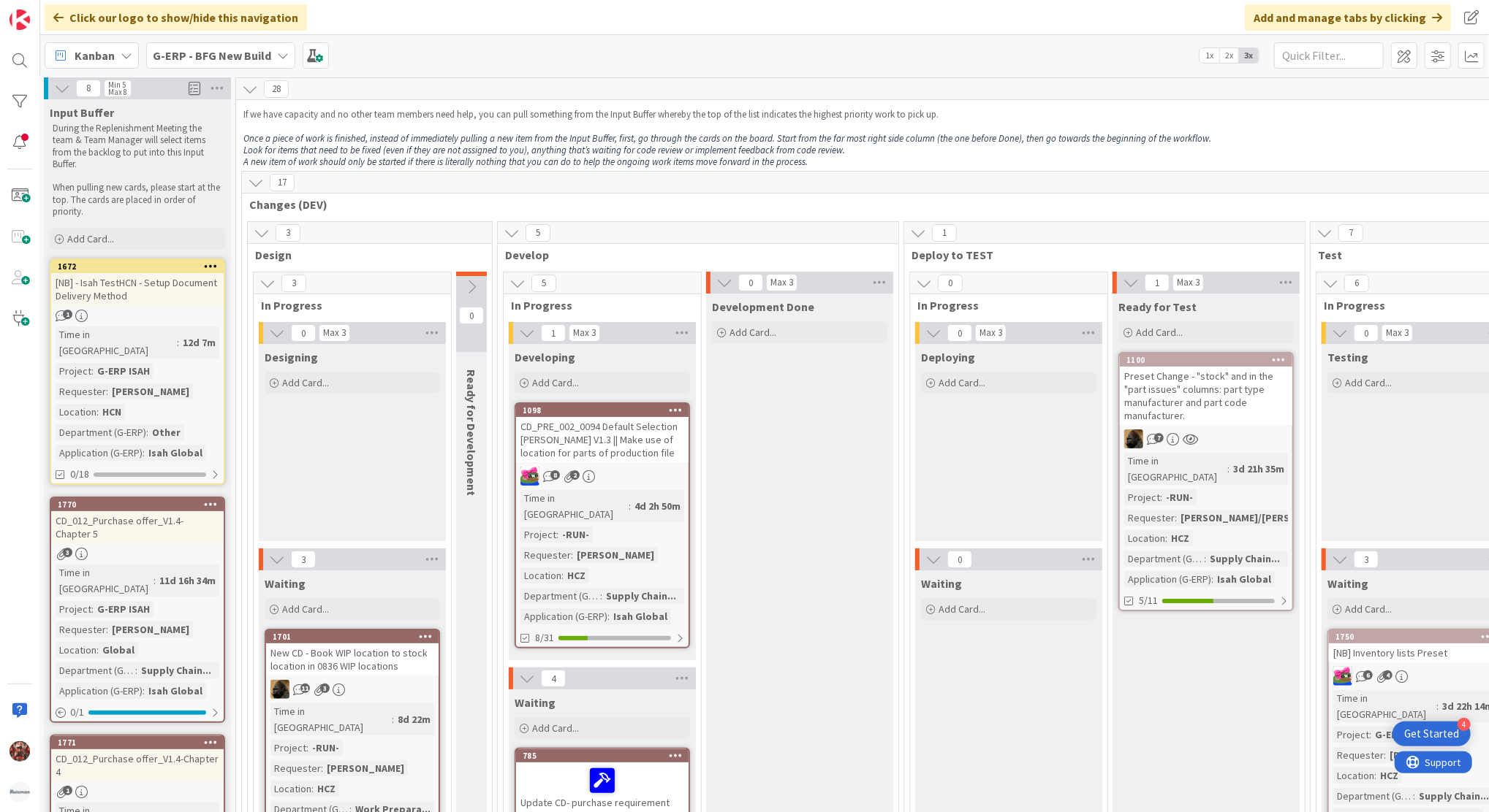
scroll to position [2, 0]
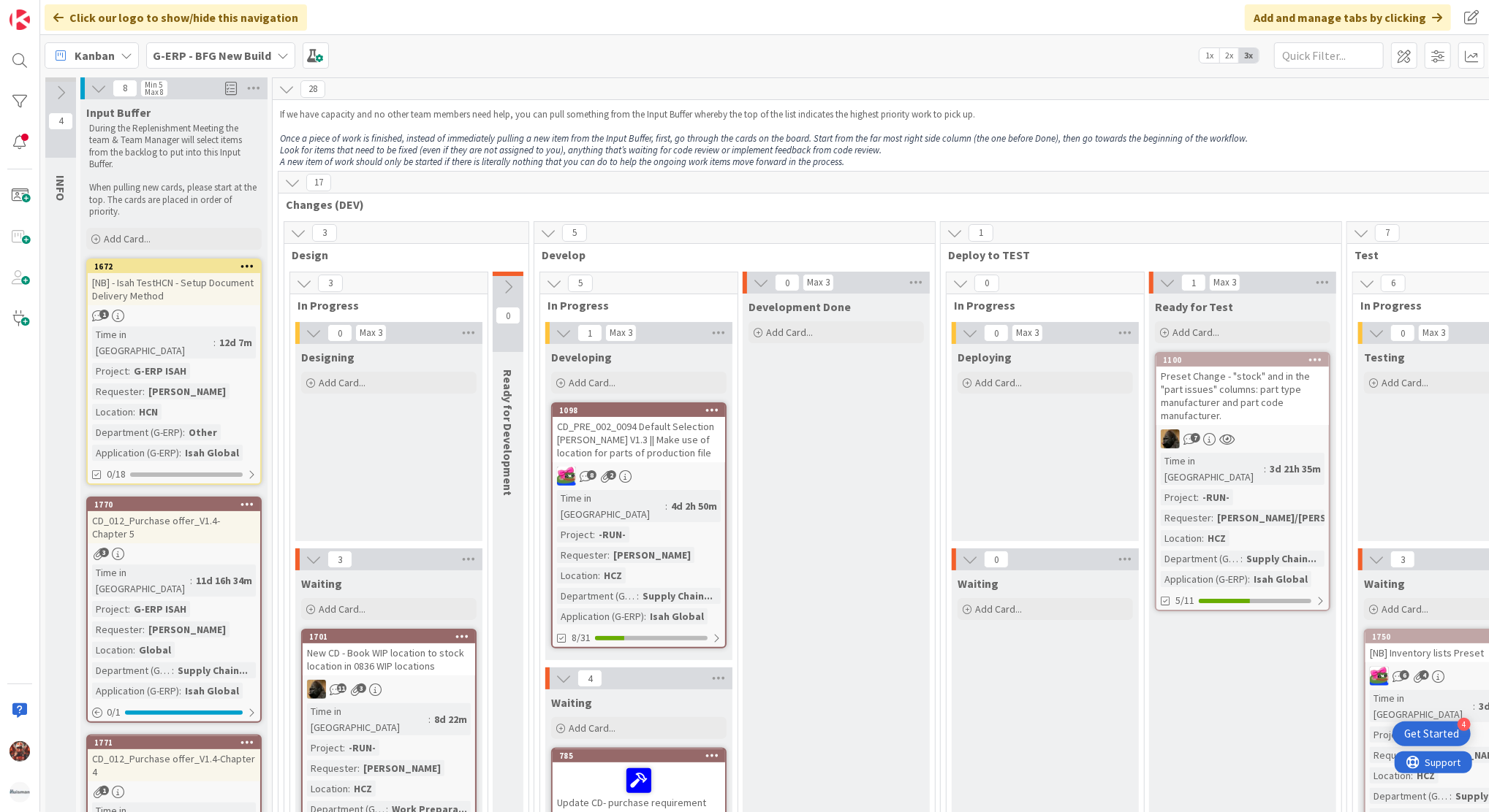
click at [203, 59] on b "G-ERP - BFG New Build" at bounding box center [212, 55] width 118 height 15
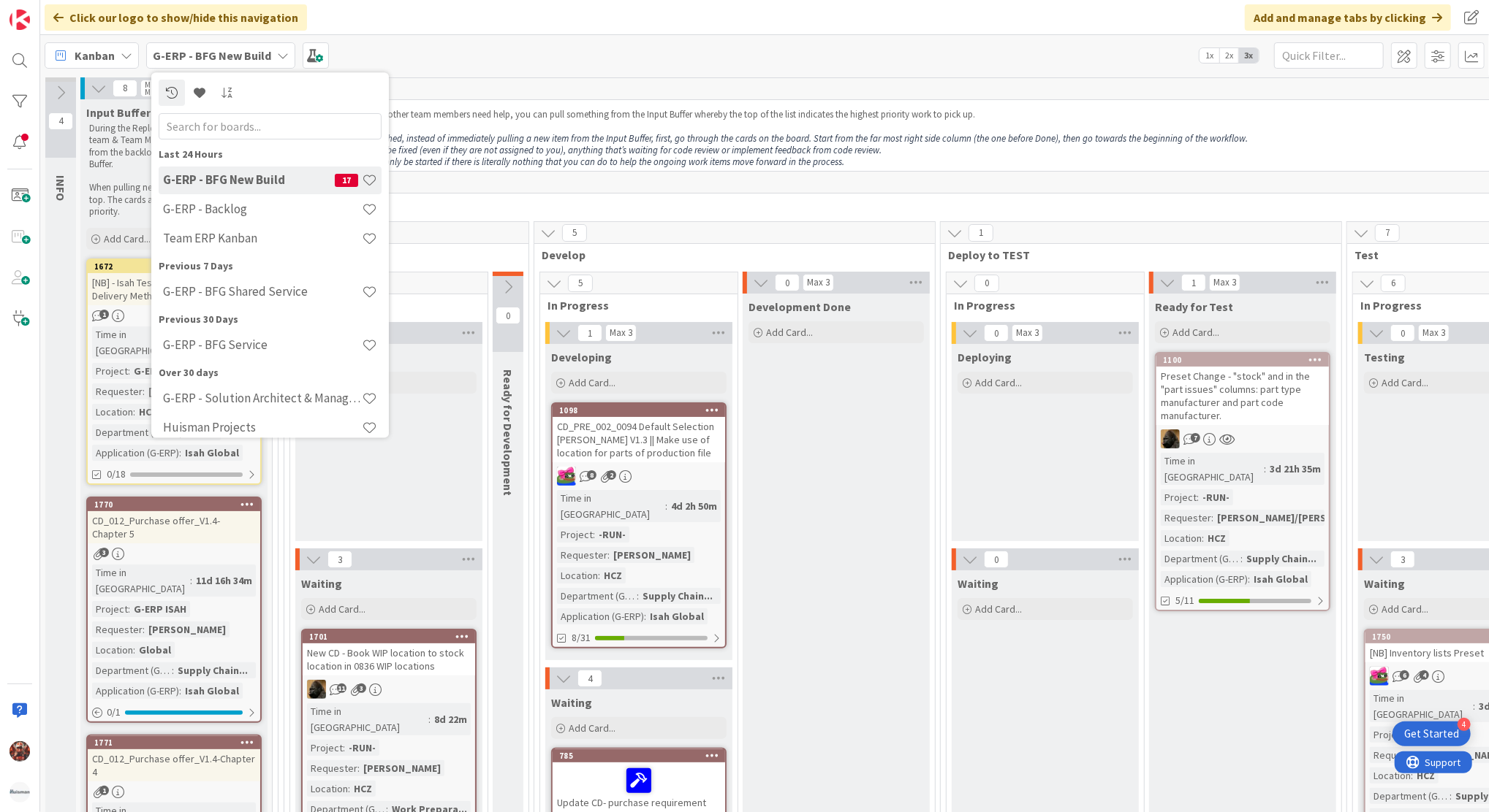
click at [103, 44] on div "Kanban" at bounding box center [91, 55] width 94 height 26
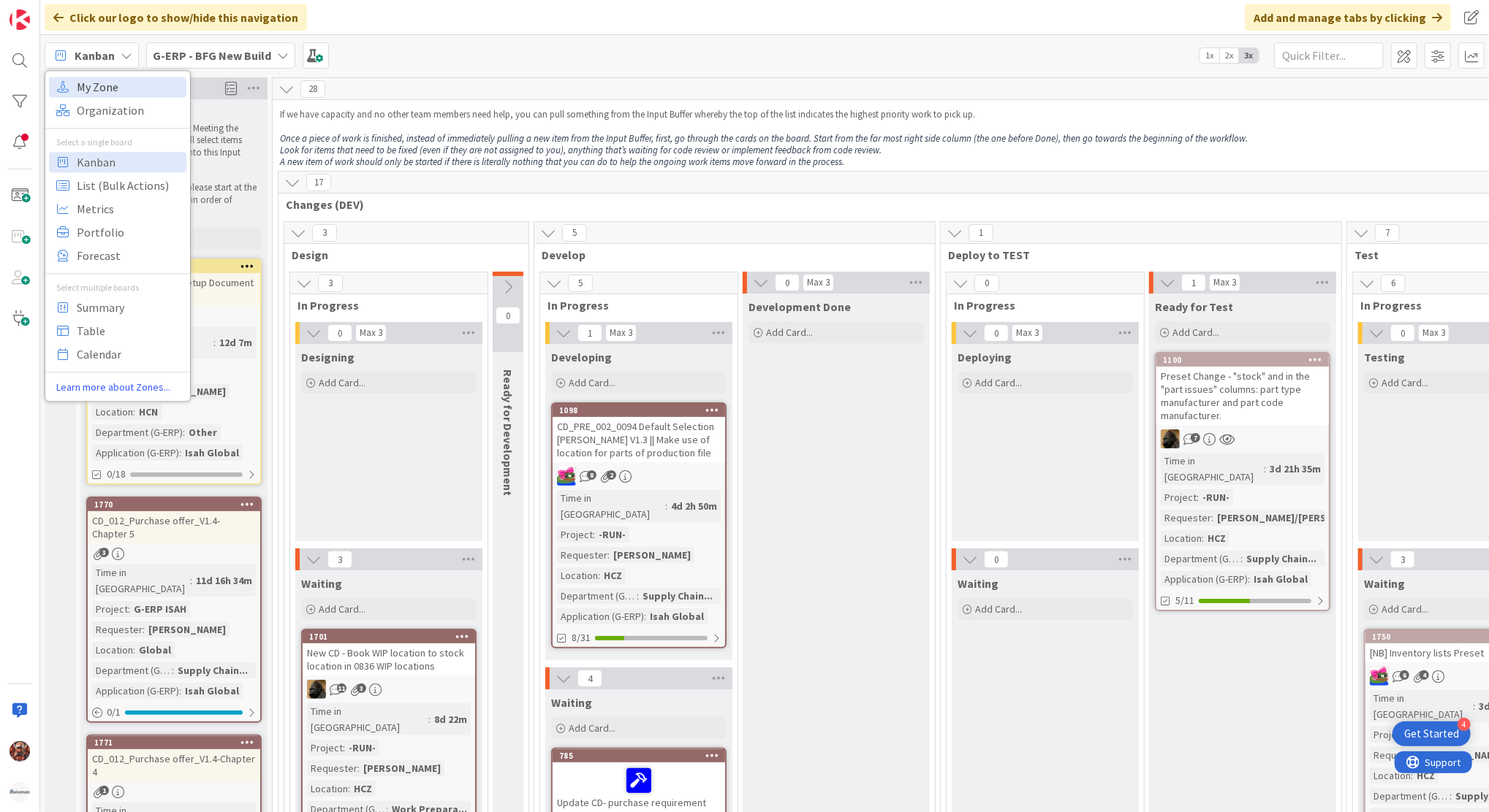
click at [133, 93] on span "My Zone" at bounding box center [129, 87] width 106 height 22
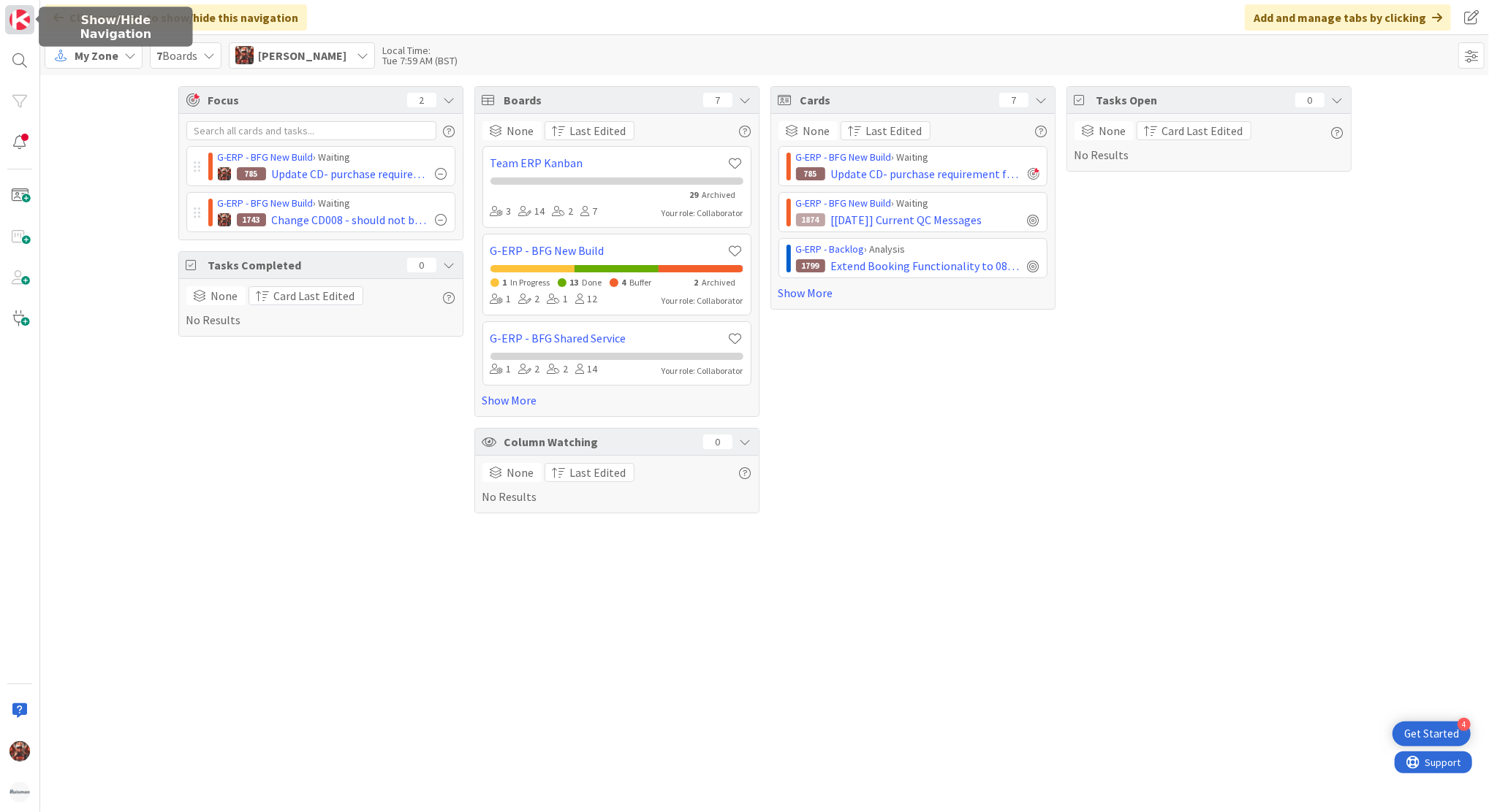
click at [14, 13] on img at bounding box center [19, 19] width 20 height 20
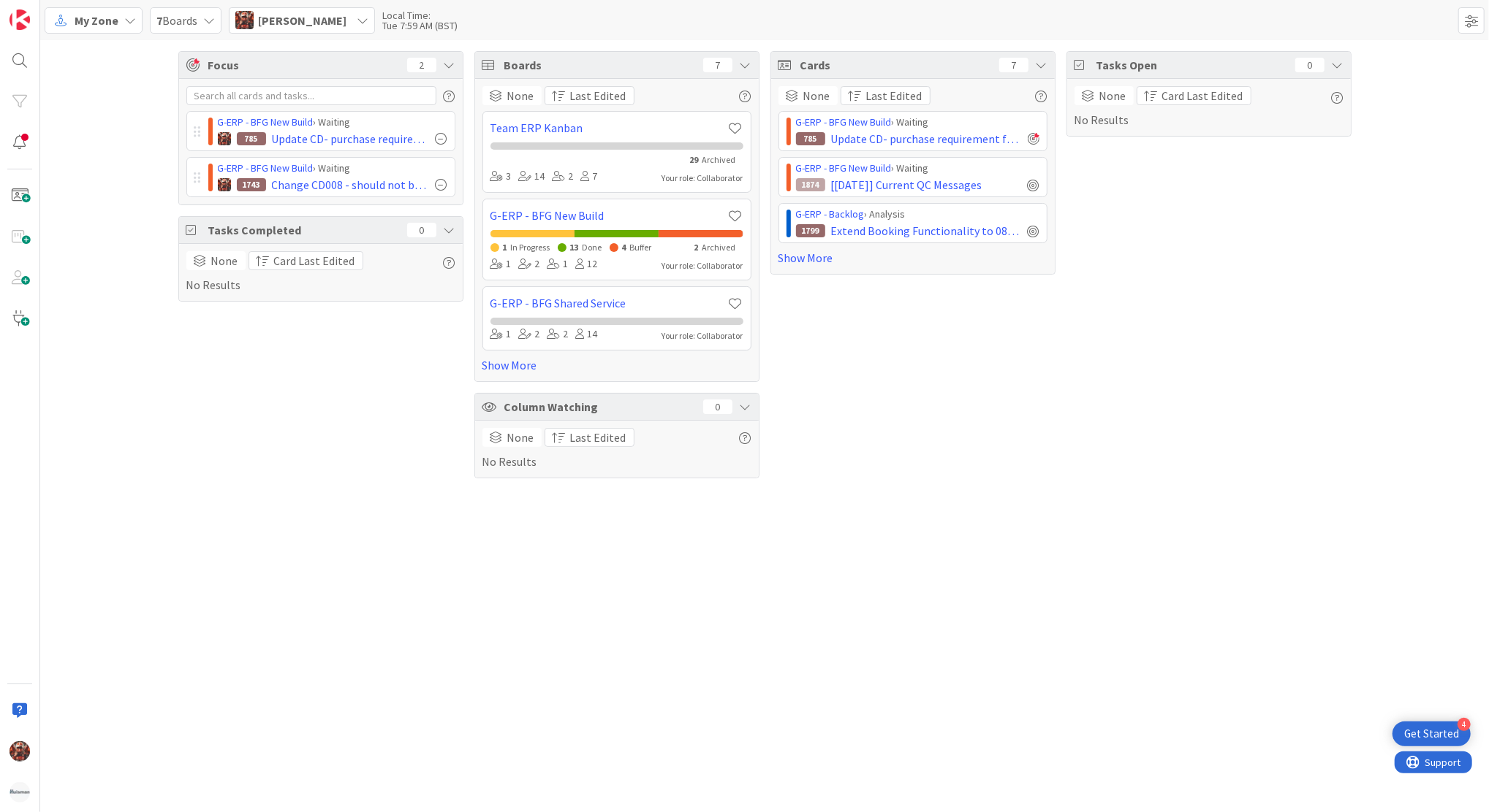
click at [866, 484] on div "Focus 2 G-ERP - BFG New Build › Waiting 785 Update CD- purchase requirement for…" at bounding box center [765, 265] width 1448 height 449
click at [25, 11] on img at bounding box center [19, 19] width 20 height 20
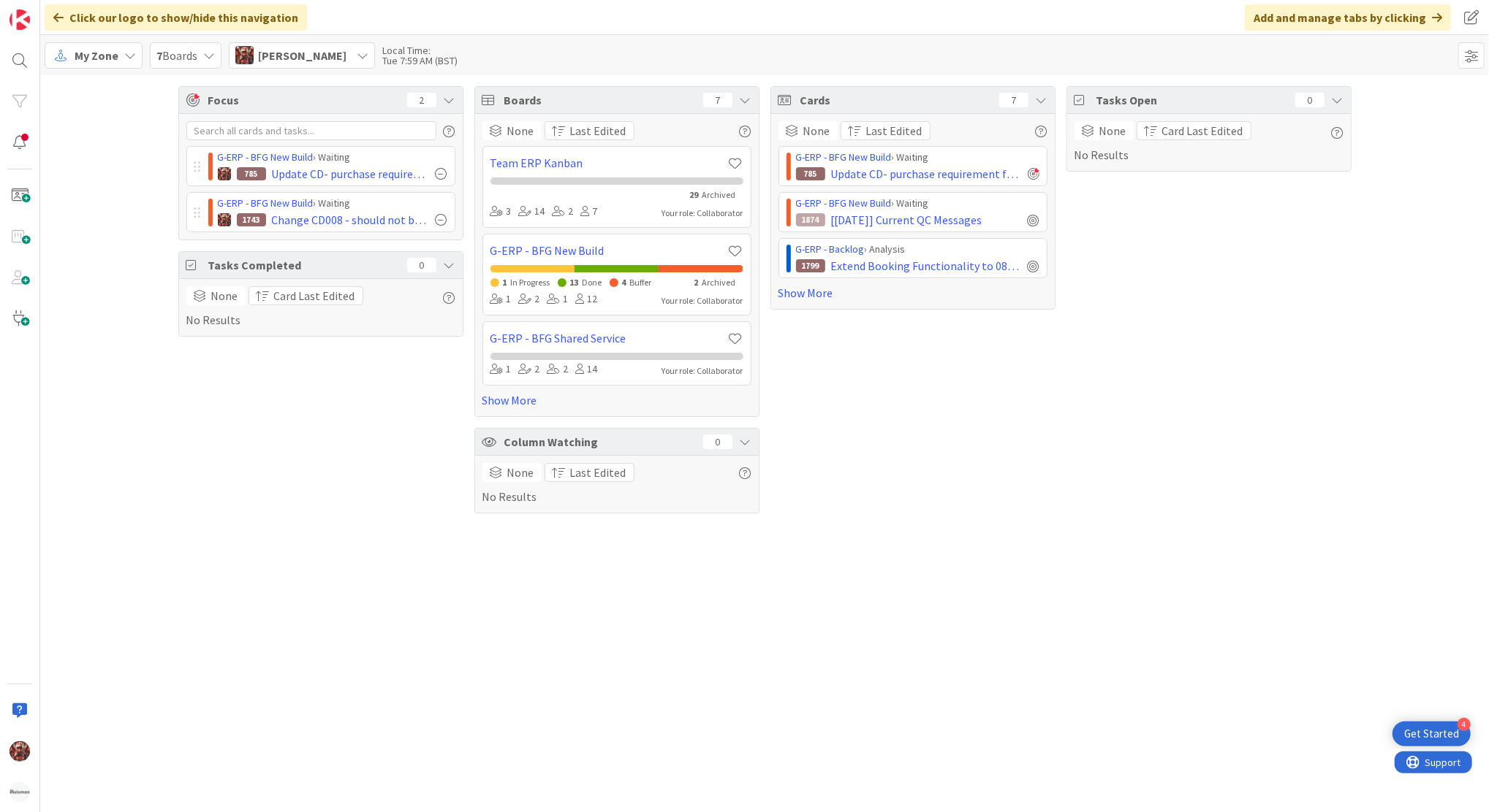
click at [108, 63] on span "My Zone" at bounding box center [96, 55] width 44 height 17
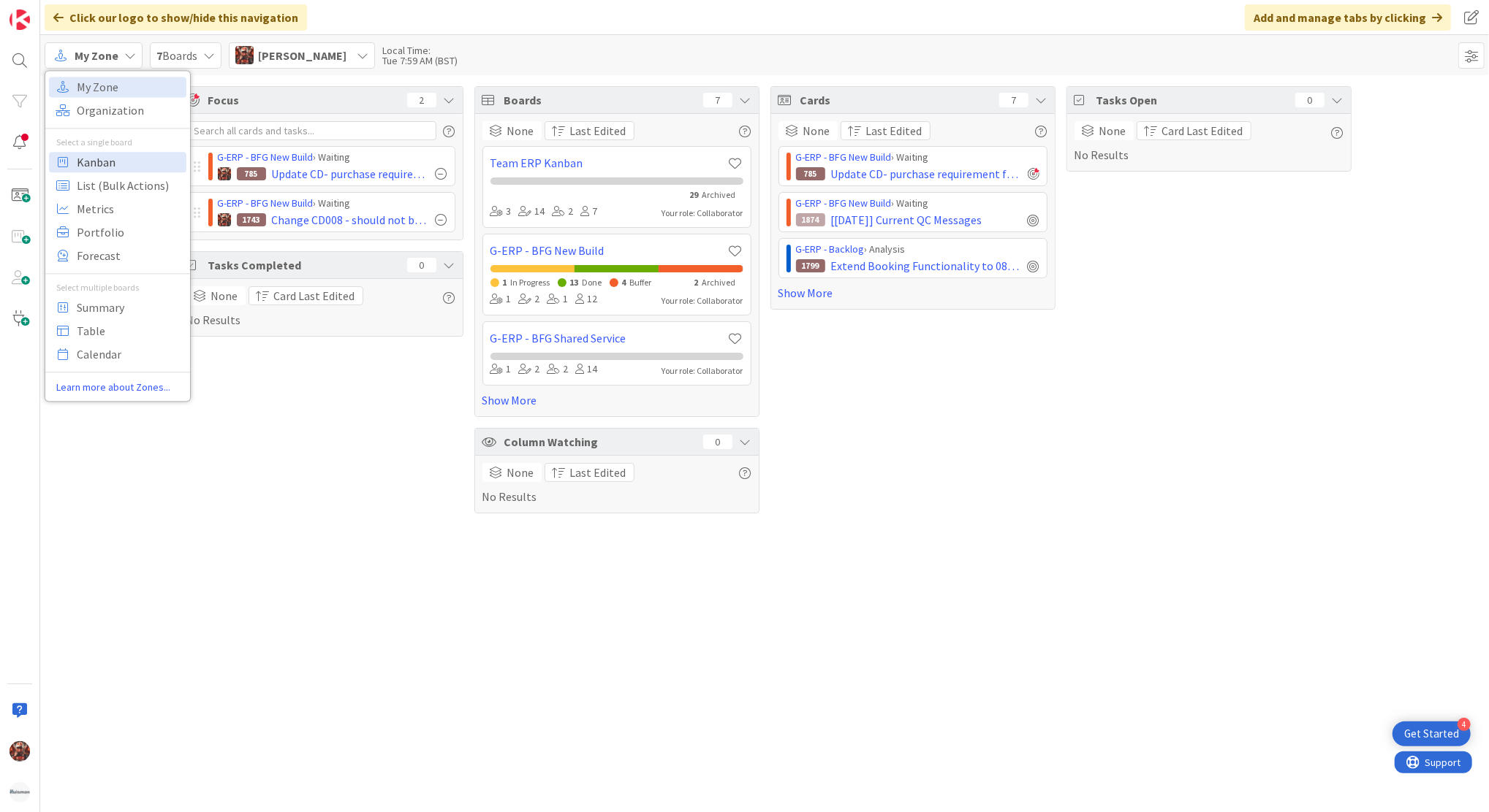
click at [147, 159] on span "Kanban" at bounding box center [129, 162] width 106 height 22
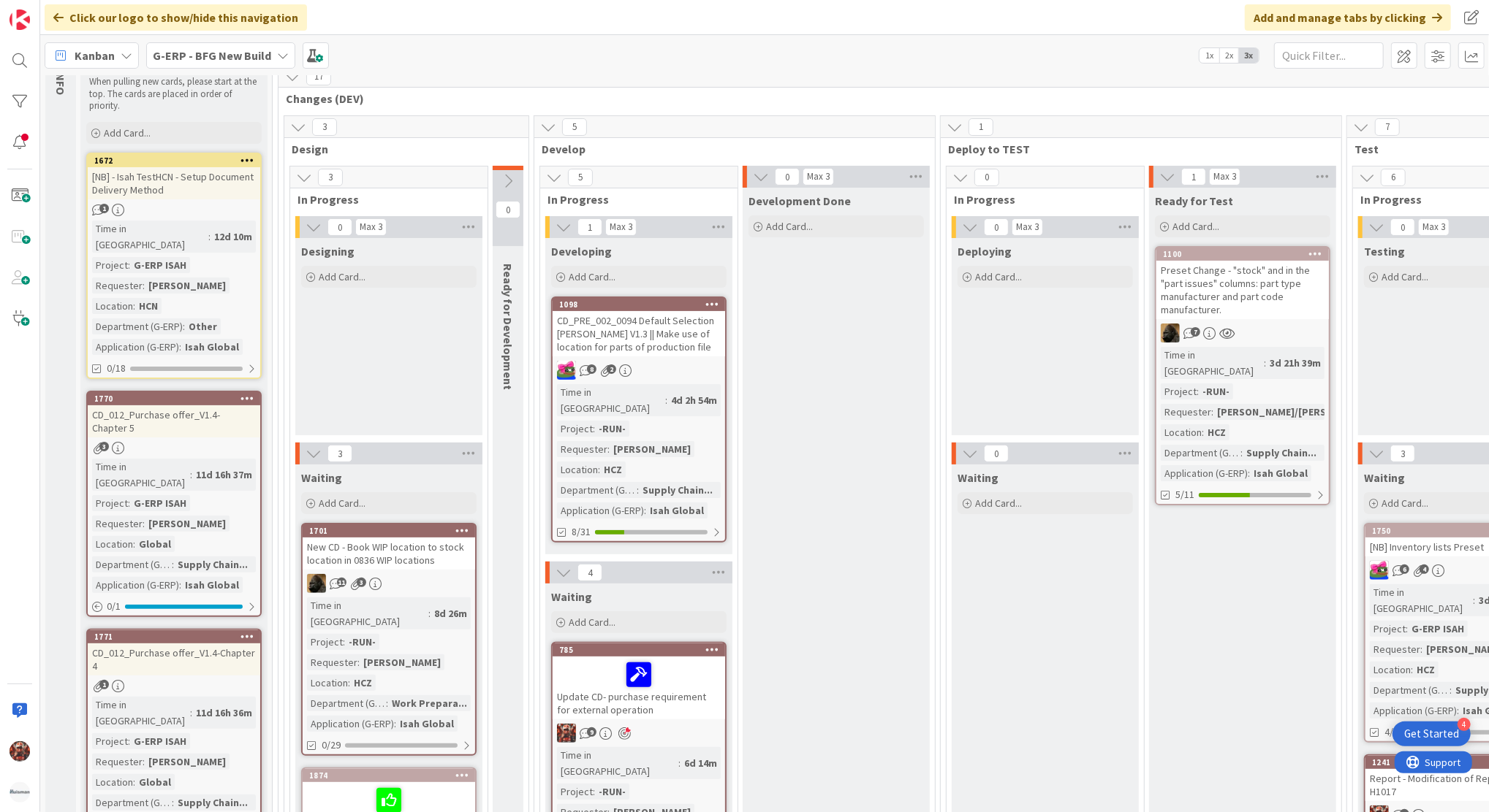
scroll to position [92, 0]
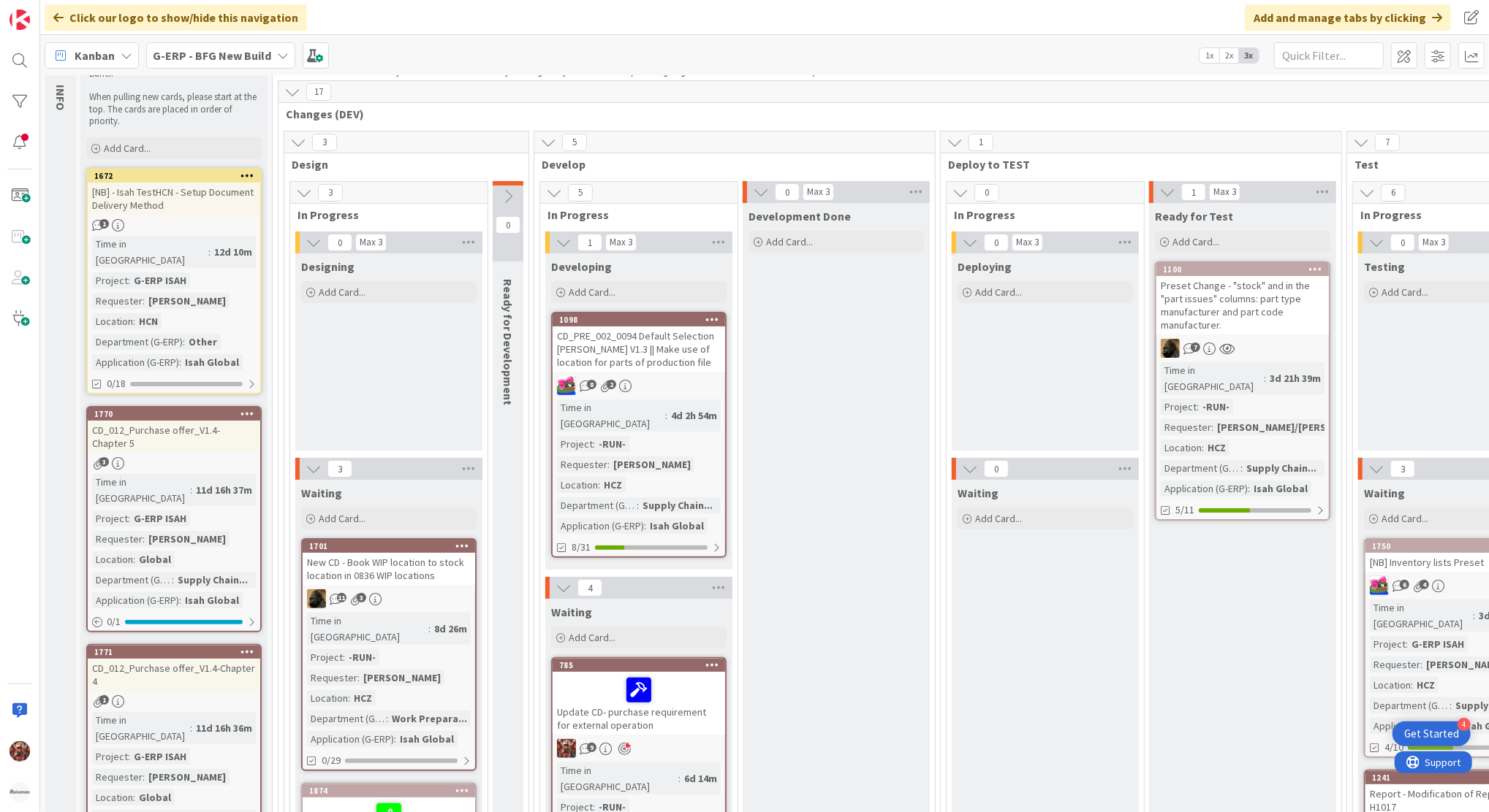
click at [148, 195] on div "[NB] - Isah TestHCN - Setup Document Delivery Method" at bounding box center [174, 198] width 172 height 32
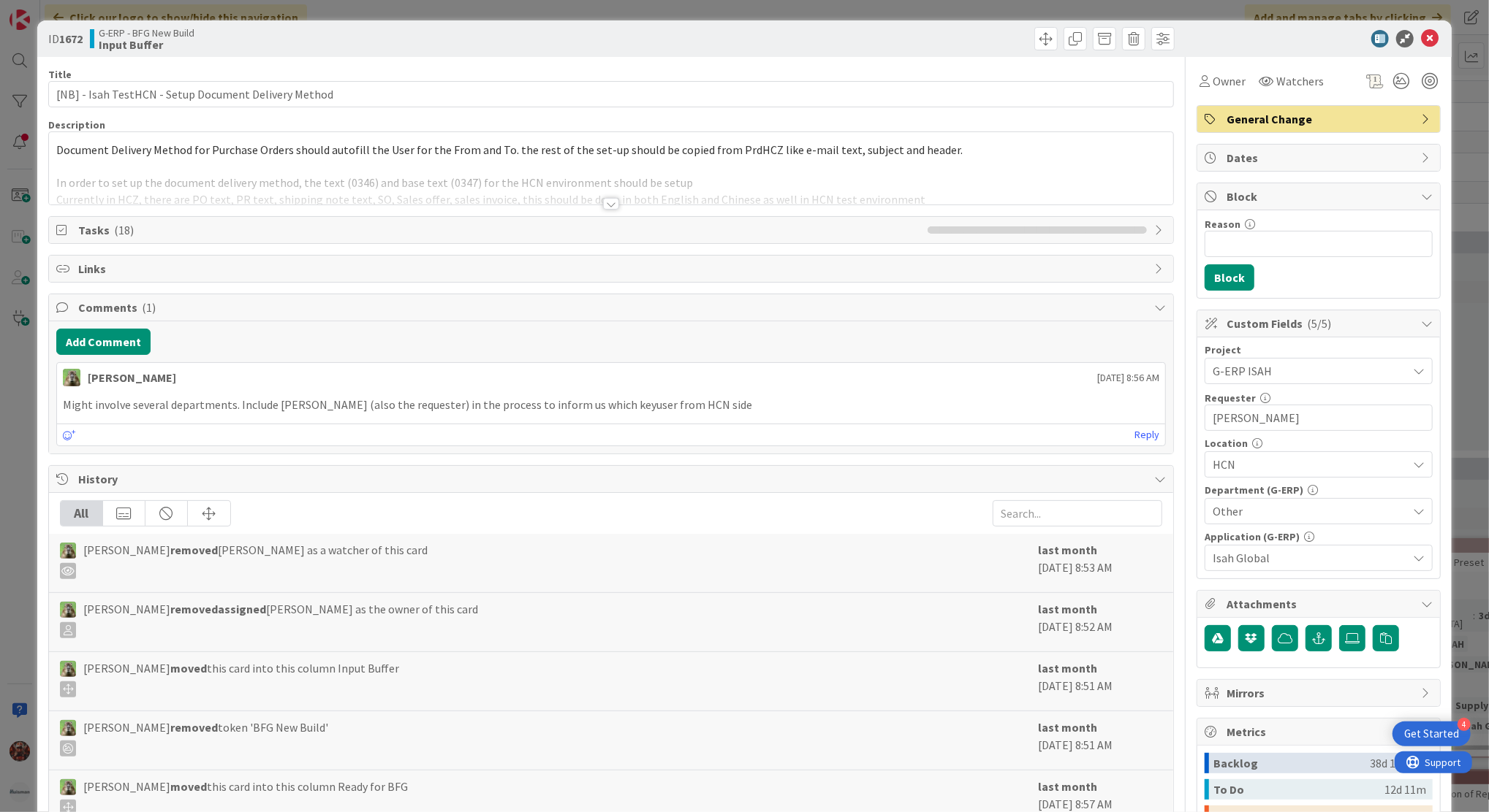
click at [608, 199] on div at bounding box center [611, 204] width 16 height 12
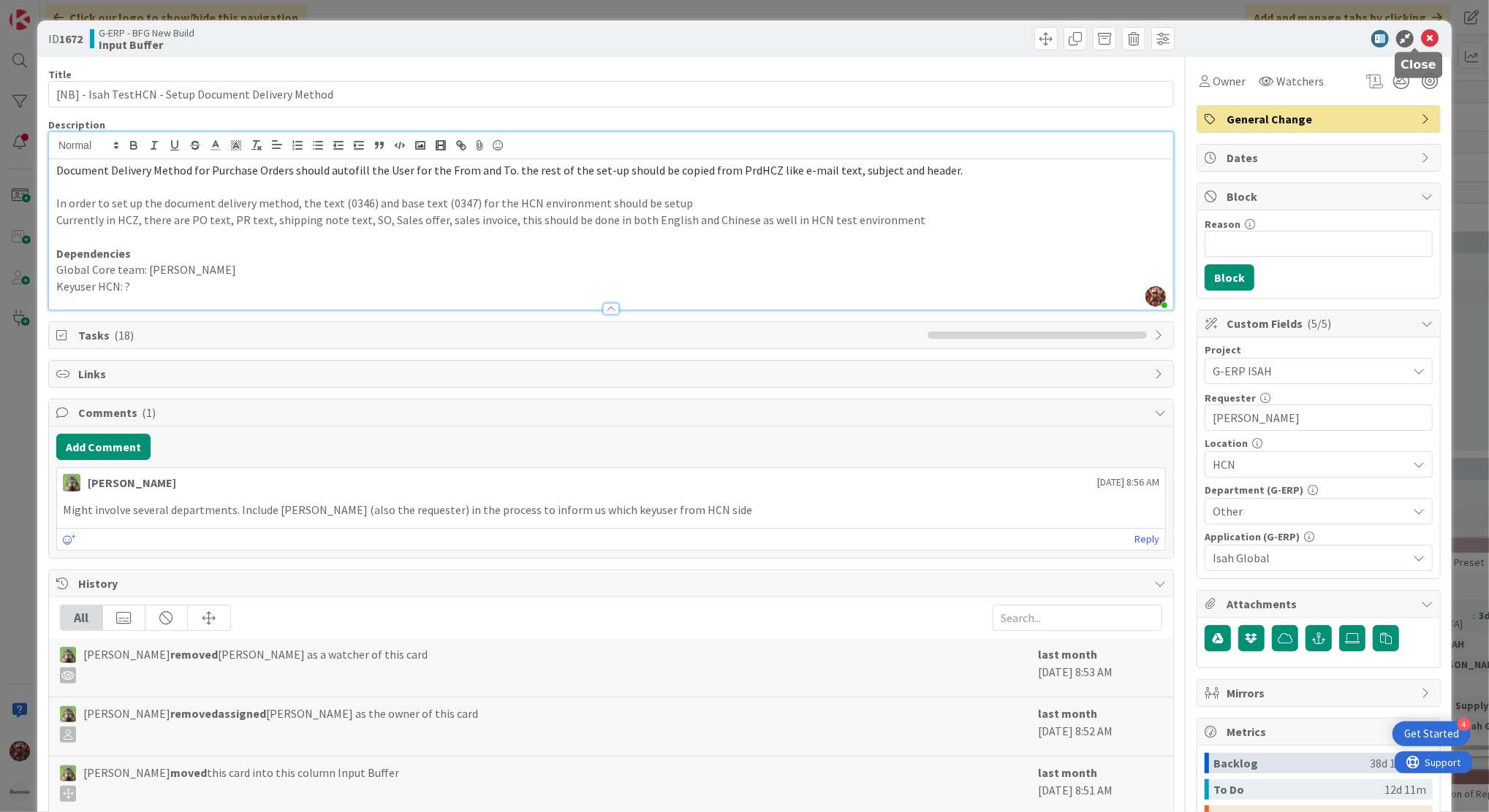
click at [1421, 35] on icon at bounding box center [1430, 39] width 17 height 17
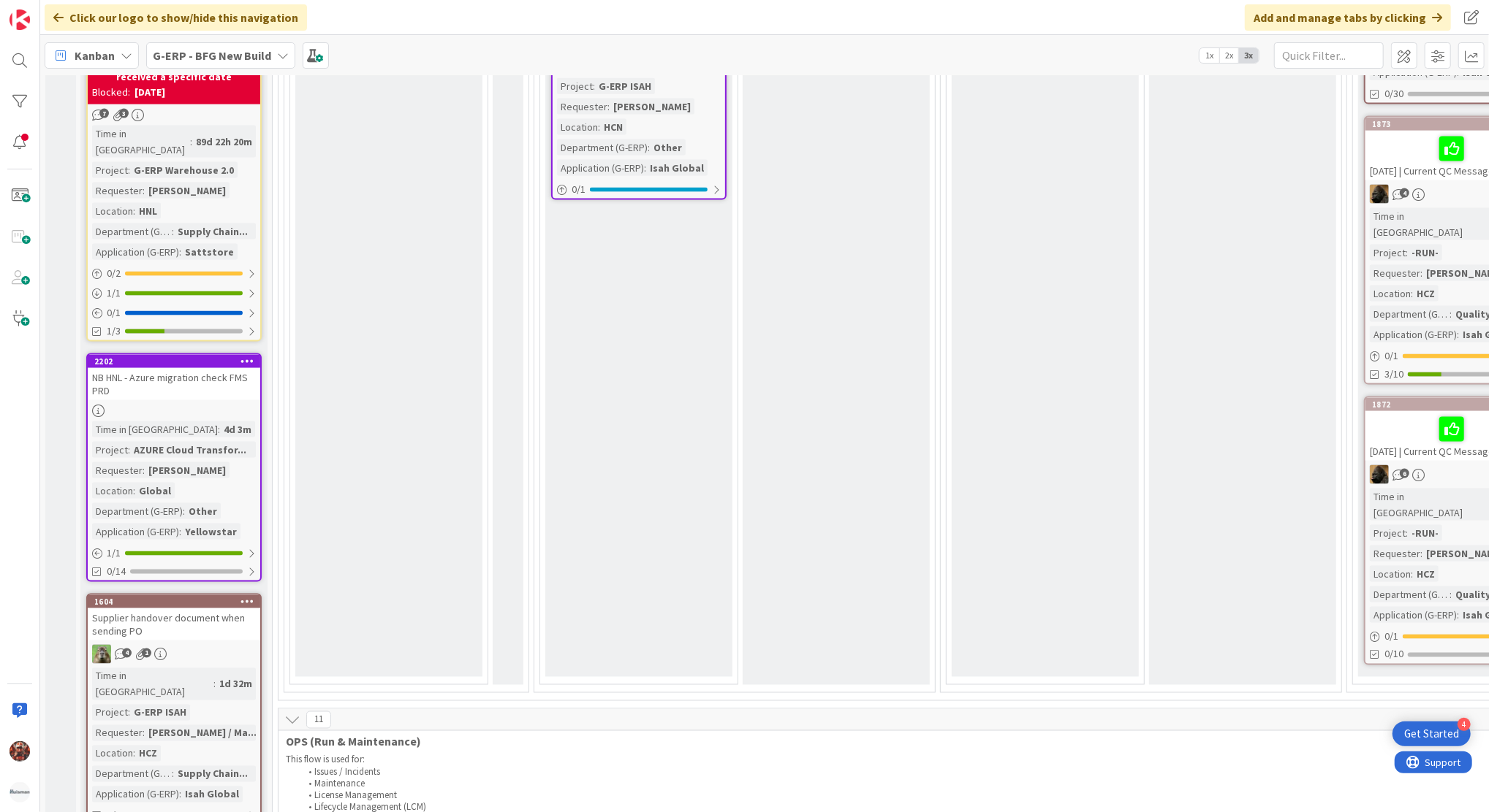
scroll to position [1686, 0]
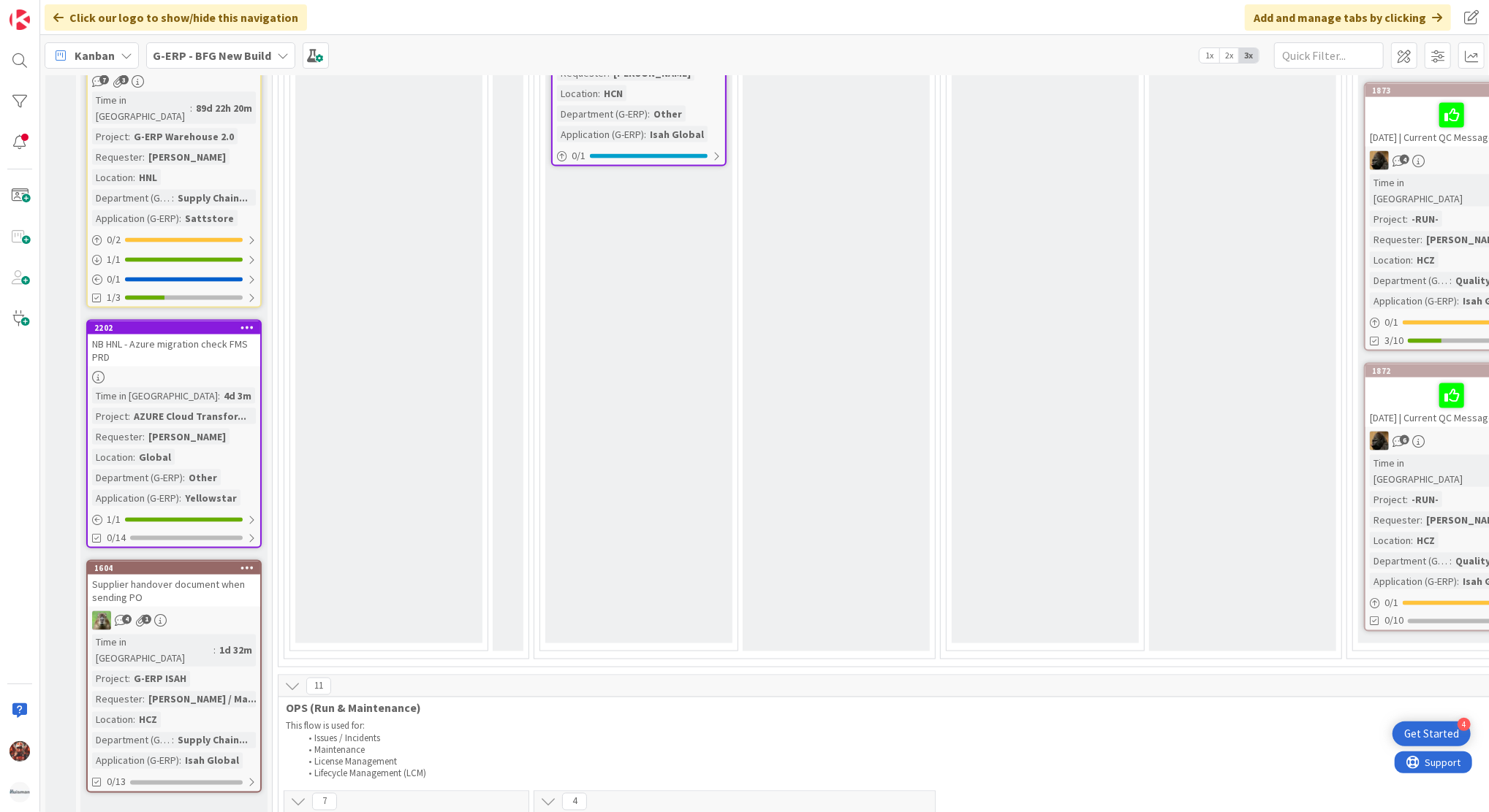
click at [172, 575] on div "Supplier handover document when sending PO" at bounding box center [174, 590] width 172 height 32
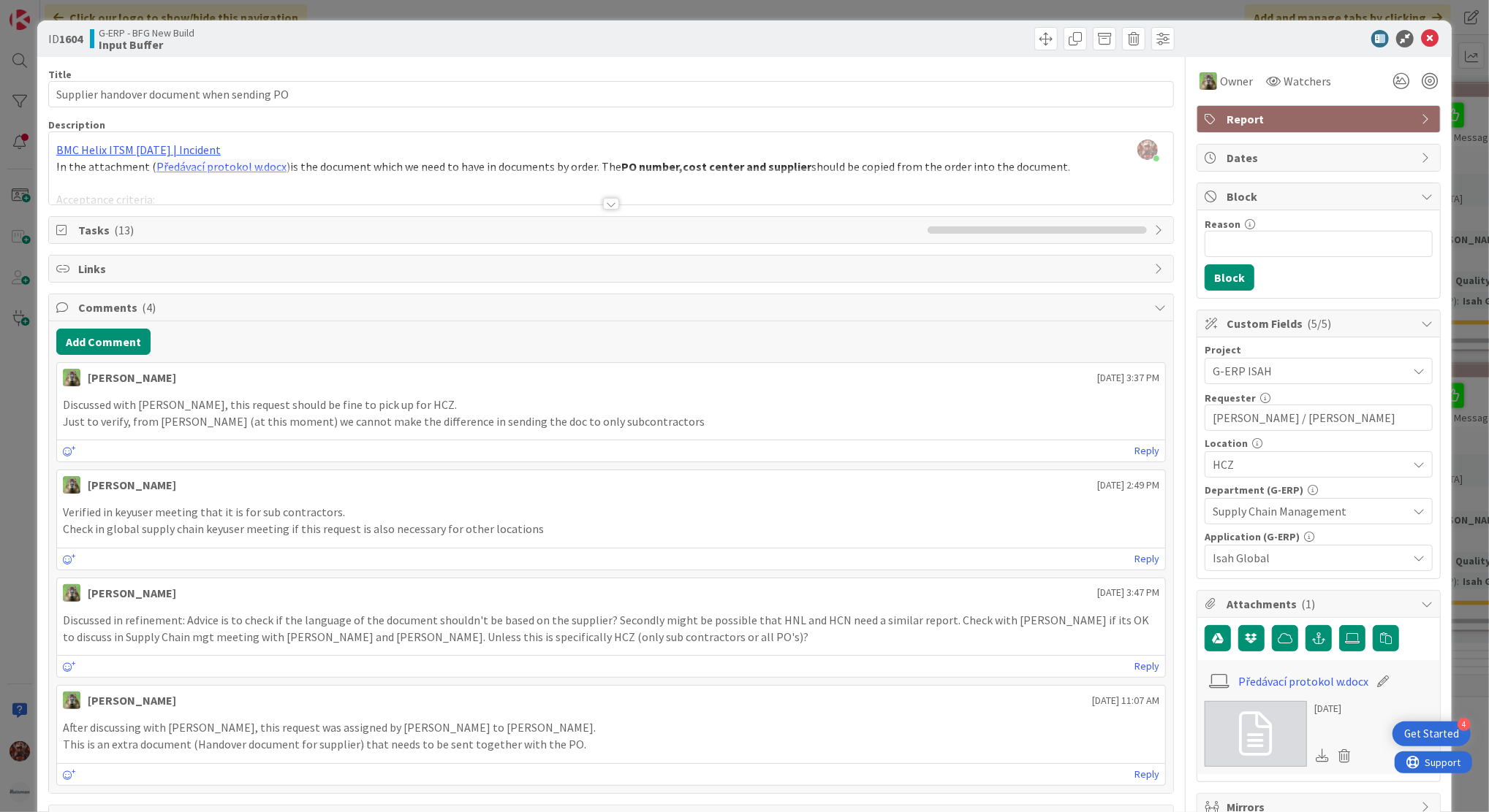
click at [603, 200] on div at bounding box center [611, 204] width 16 height 12
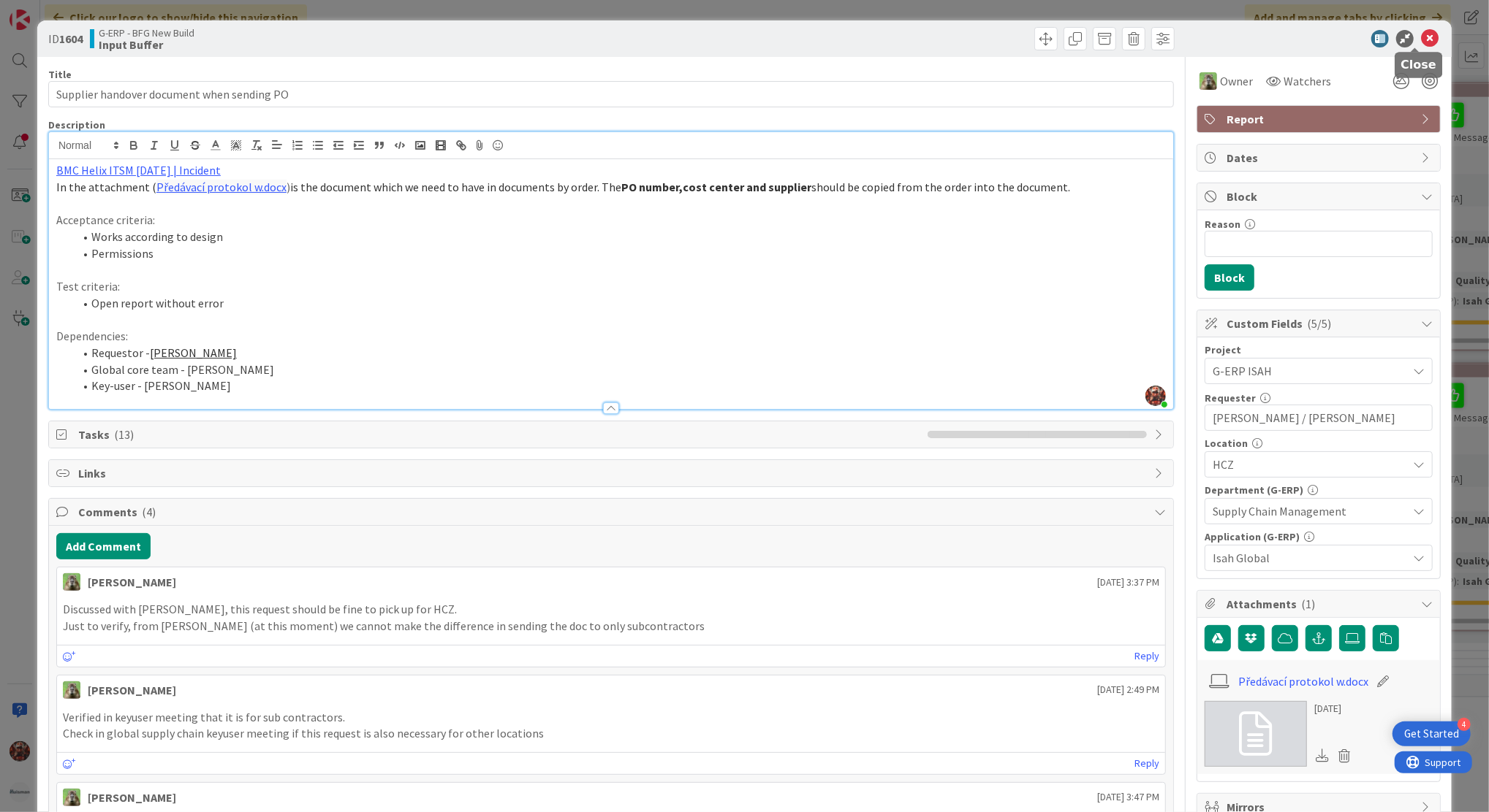
click at [1421, 39] on icon at bounding box center [1430, 39] width 17 height 17
